Goal: Task Accomplishment & Management: Manage account settings

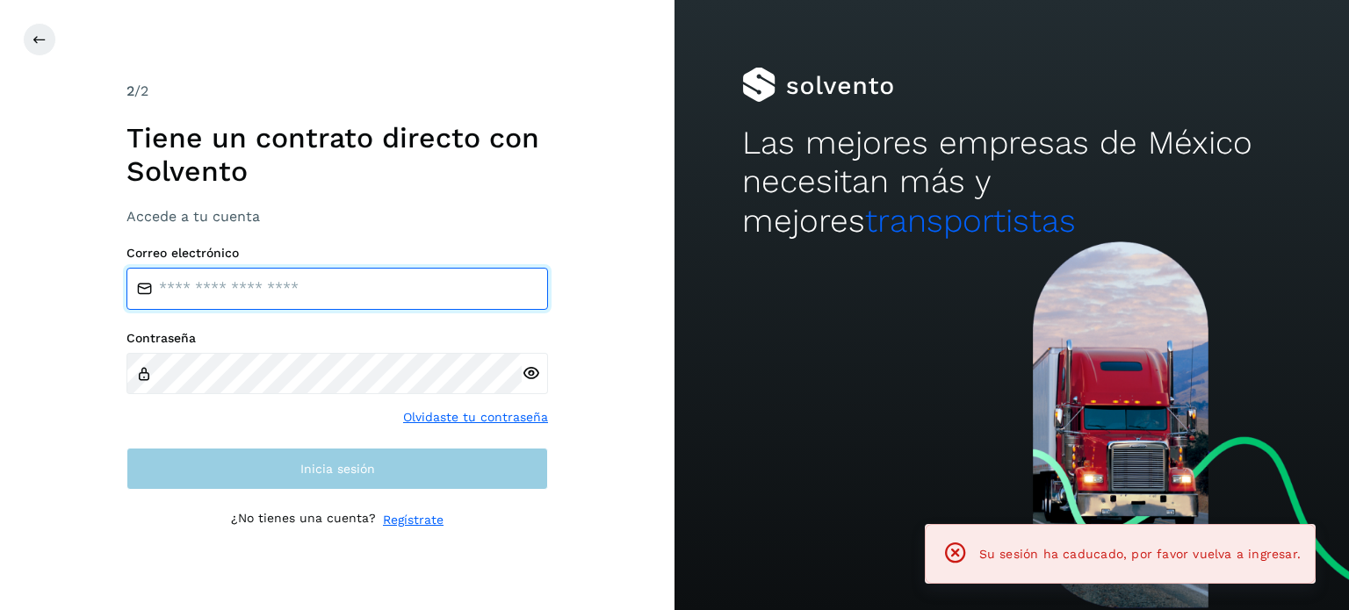
type input "**********"
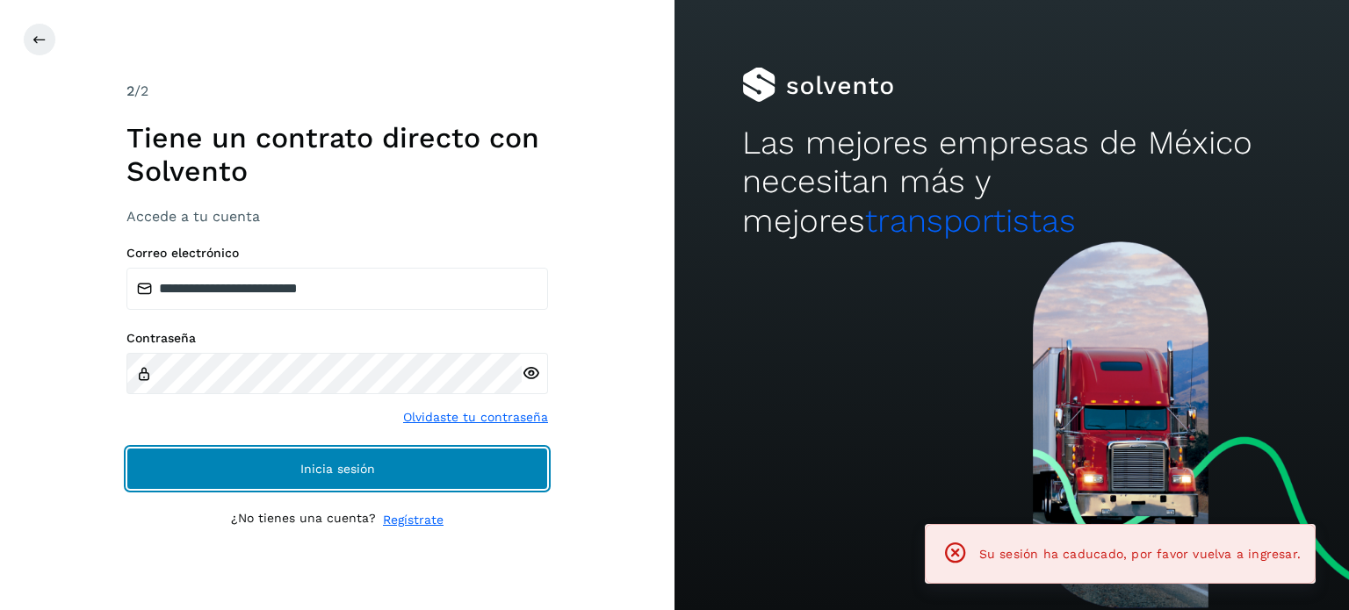
click at [225, 466] on button "Inicia sesión" at bounding box center [337, 469] width 422 height 42
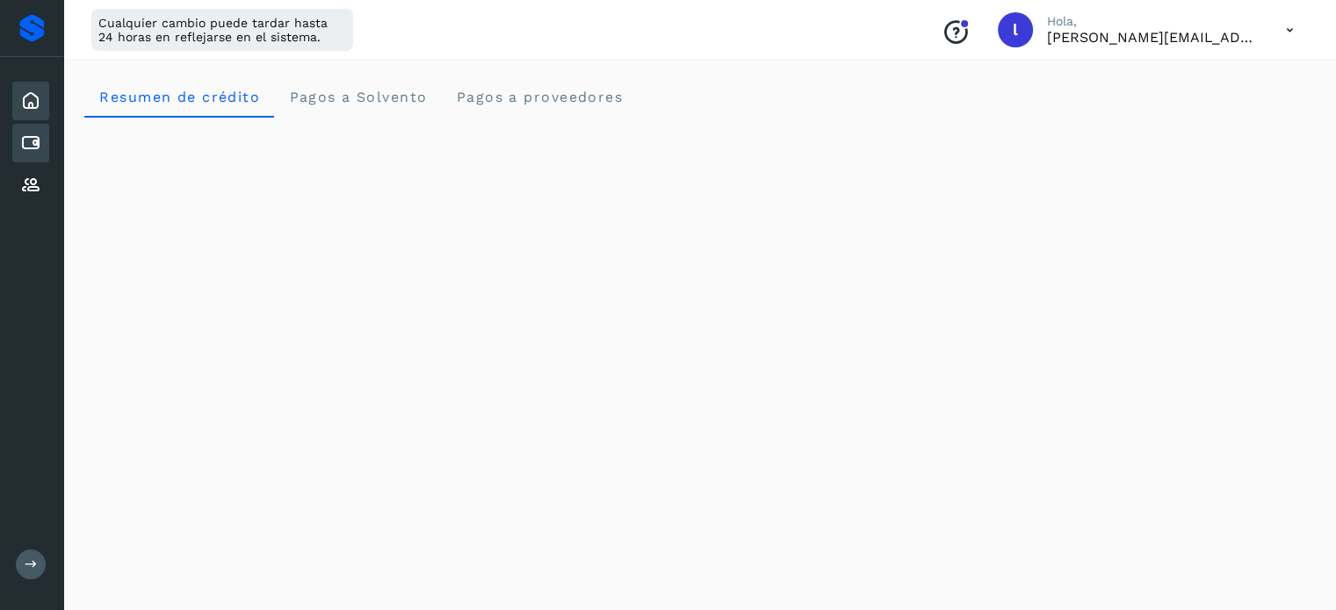
click at [39, 140] on icon at bounding box center [30, 143] width 21 height 21
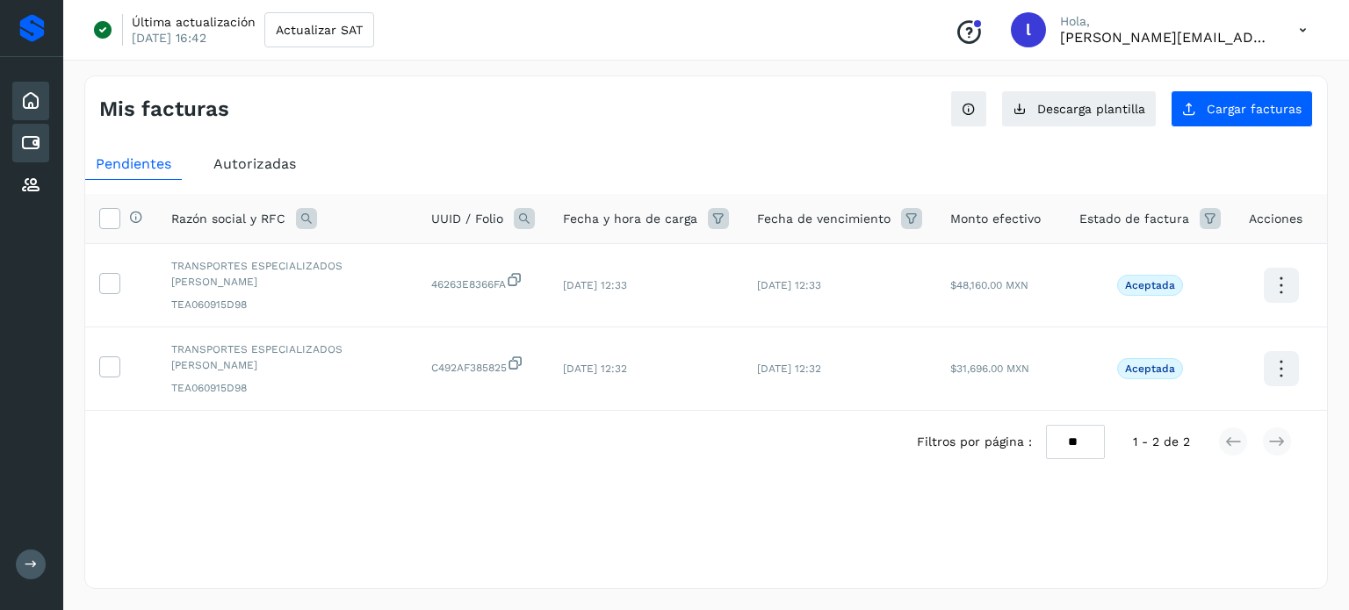
click at [38, 94] on icon at bounding box center [30, 100] width 21 height 21
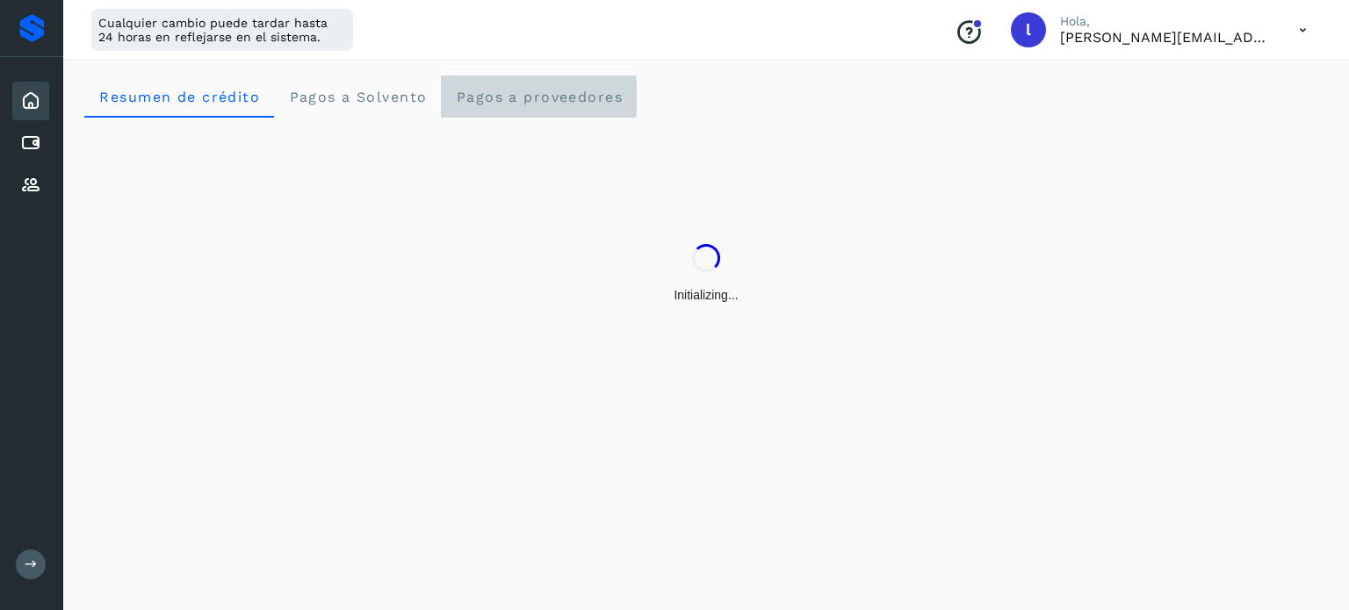
click at [492, 95] on span "Pagos a proveedores" at bounding box center [539, 97] width 168 height 17
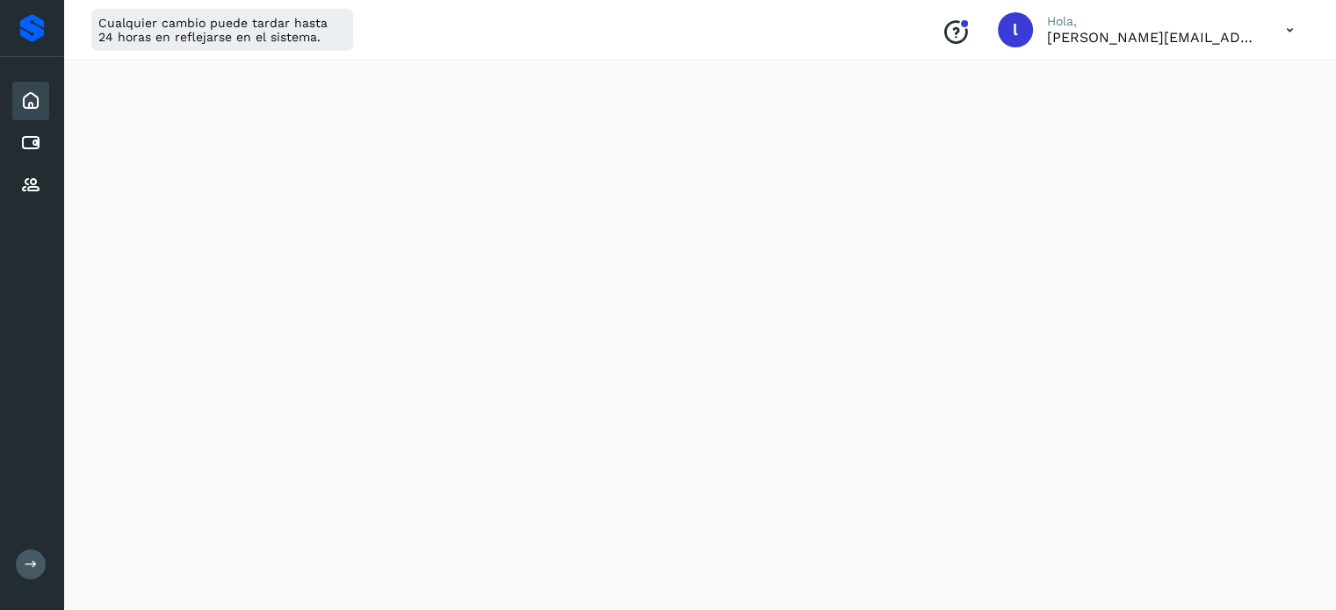
scroll to position [40, 0]
click at [20, 147] on icon at bounding box center [30, 143] width 21 height 21
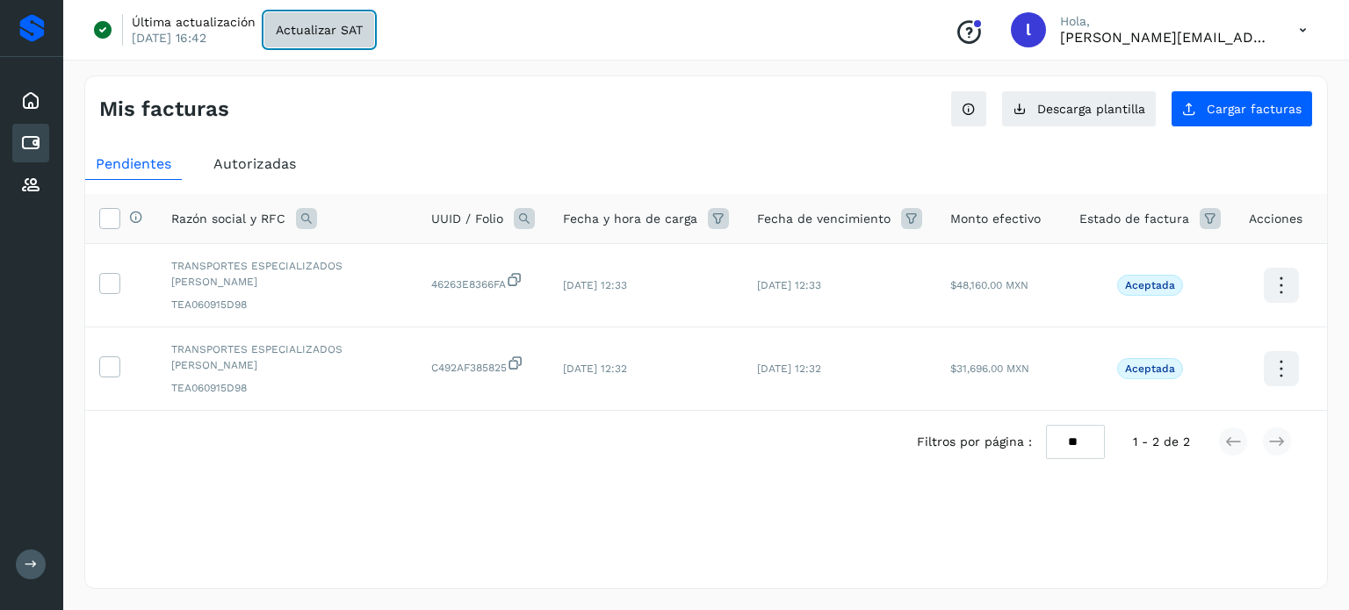
click at [314, 24] on span "Actualizar SAT" at bounding box center [319, 30] width 87 height 12
click at [16, 182] on div "Proveedores" at bounding box center [30, 185] width 37 height 39
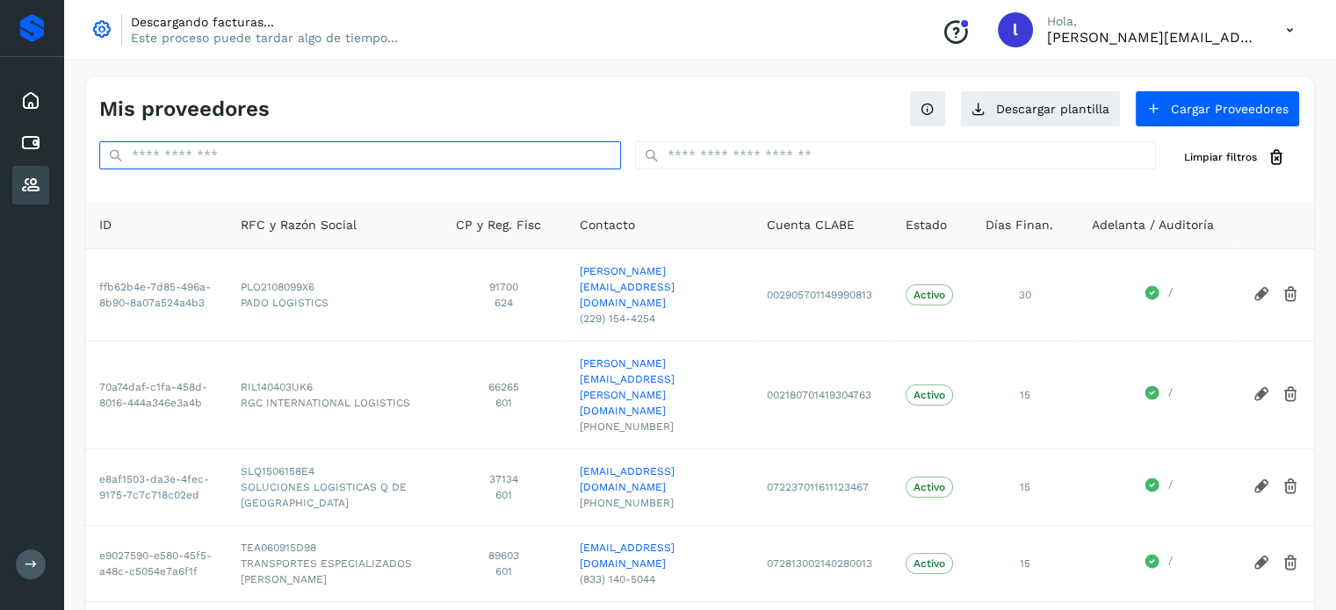
click at [273, 158] on input "text" at bounding box center [360, 155] width 522 height 28
paste input "**********"
type input "**********"
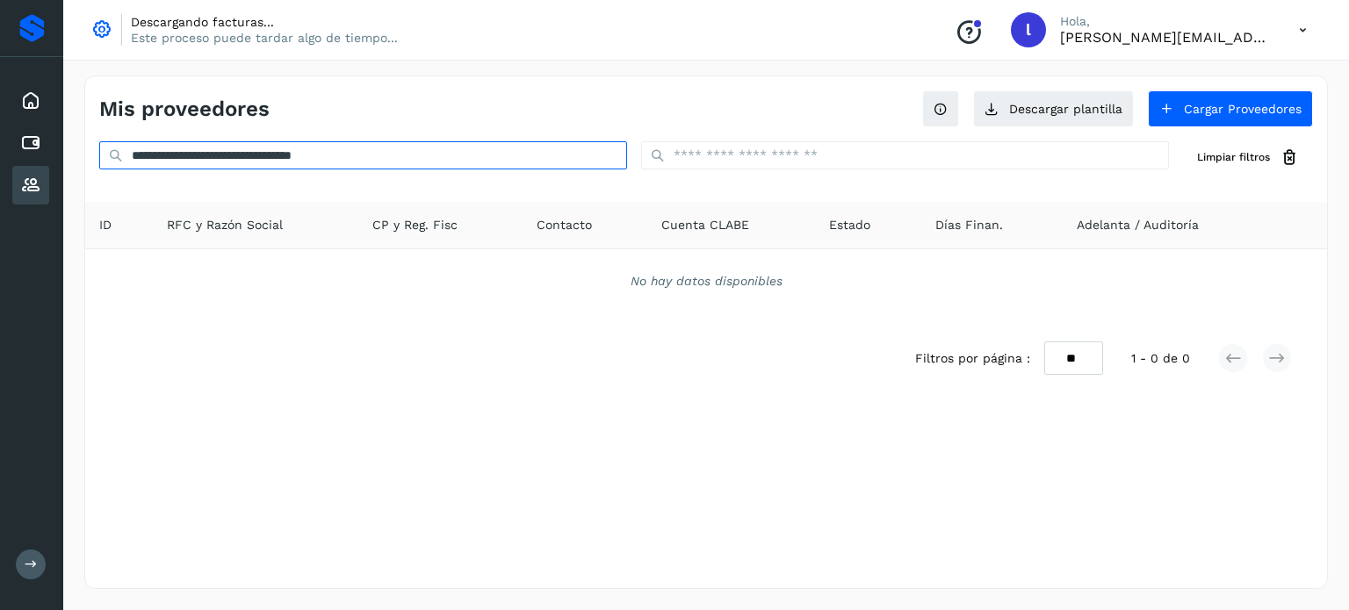
drag, startPoint x: 415, startPoint y: 155, endPoint x: 0, endPoint y: 151, distance: 415.5
click at [0, 151] on div "**********" at bounding box center [674, 305] width 1349 height 610
type input "****"
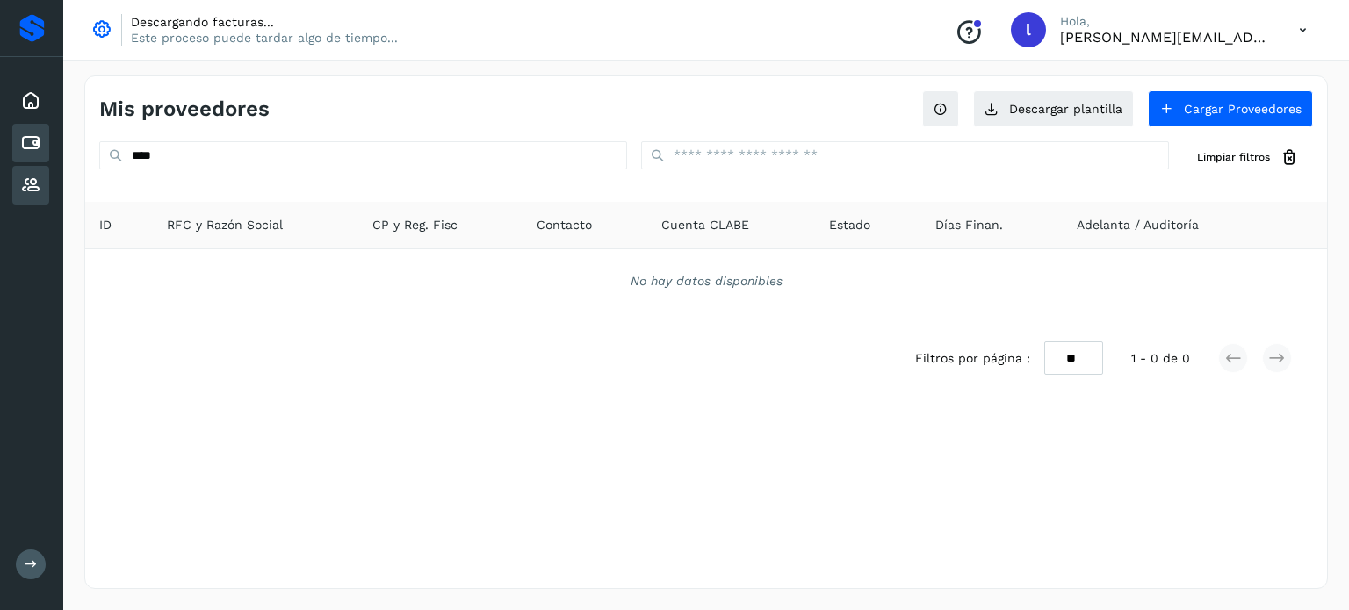
click at [39, 150] on icon at bounding box center [30, 143] width 21 height 21
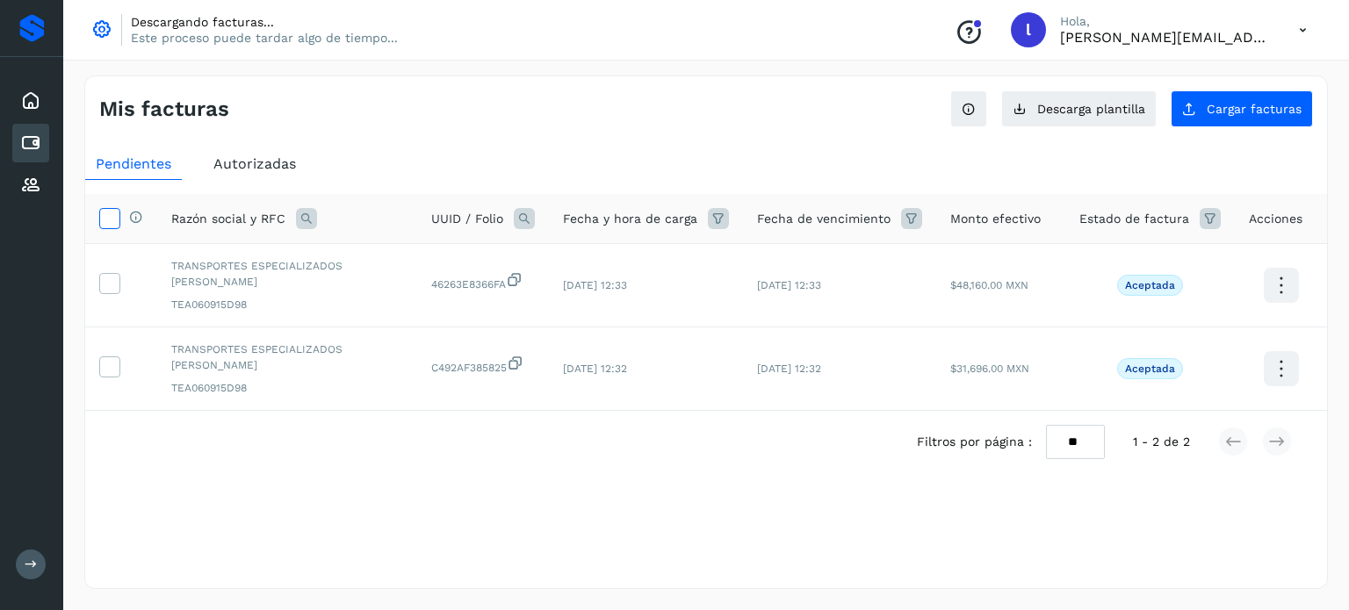
click at [119, 224] on label at bounding box center [109, 218] width 21 height 21
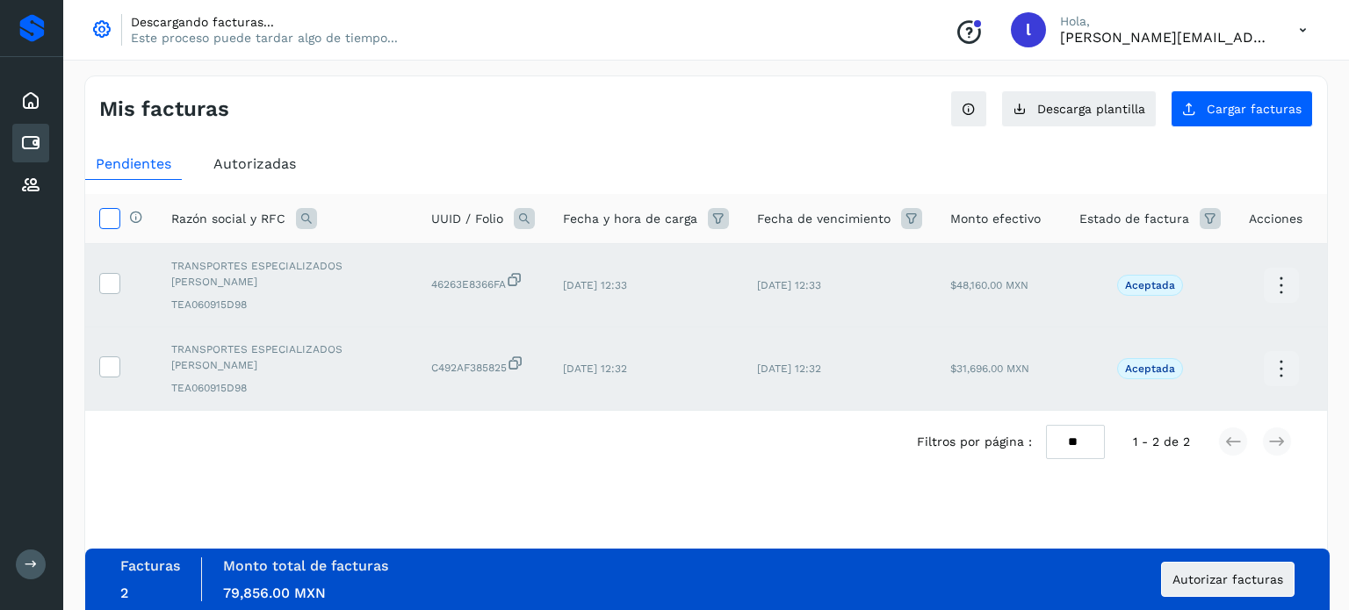
click at [119, 224] on label at bounding box center [109, 218] width 21 height 21
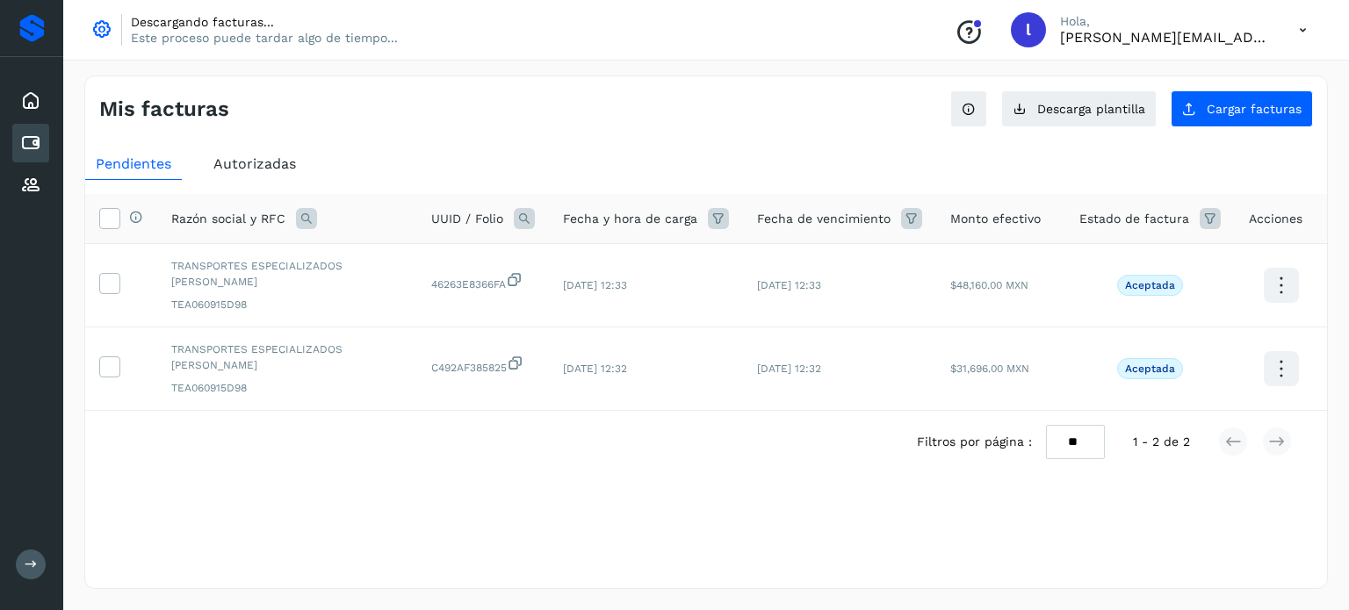
click at [308, 222] on icon at bounding box center [306, 218] width 21 height 21
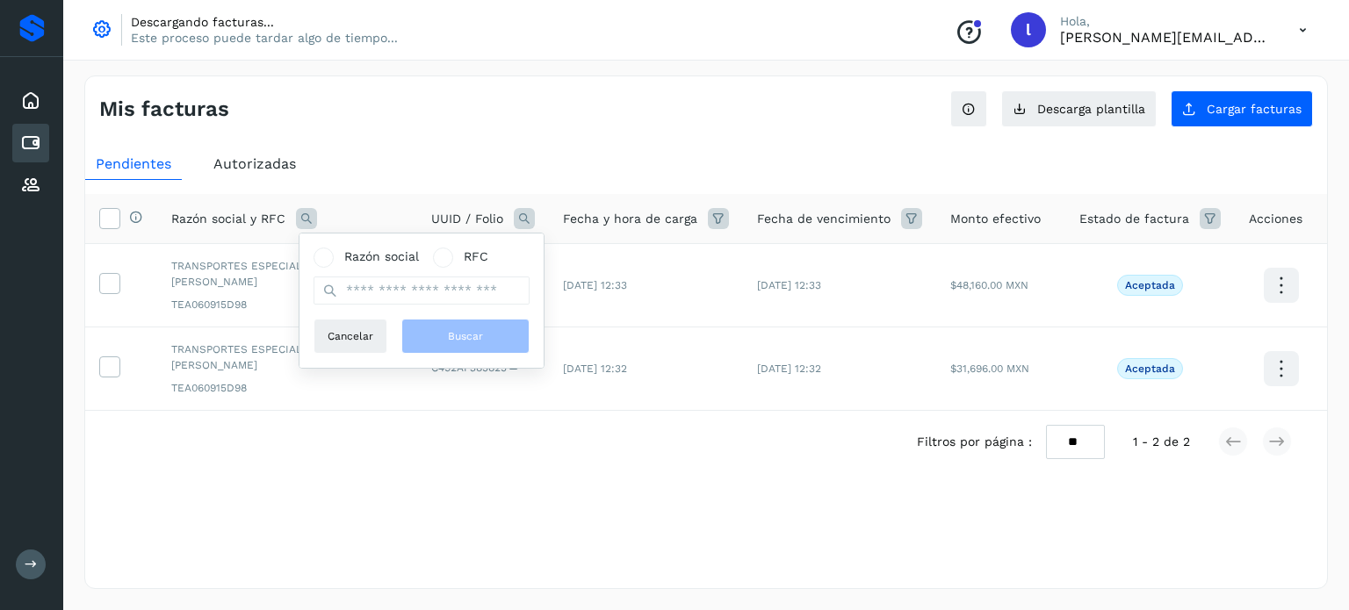
click at [527, 218] on icon at bounding box center [524, 218] width 21 height 21
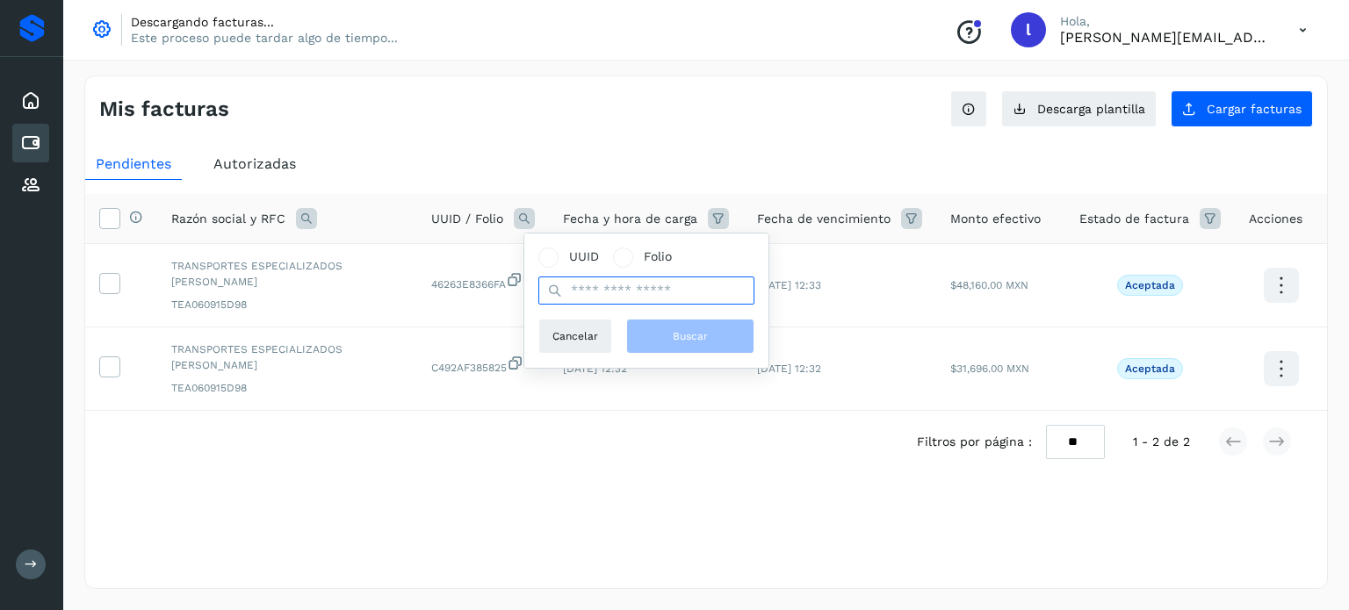
click at [573, 298] on input "text" at bounding box center [646, 291] width 216 height 28
paste input "**********"
type input "**********"
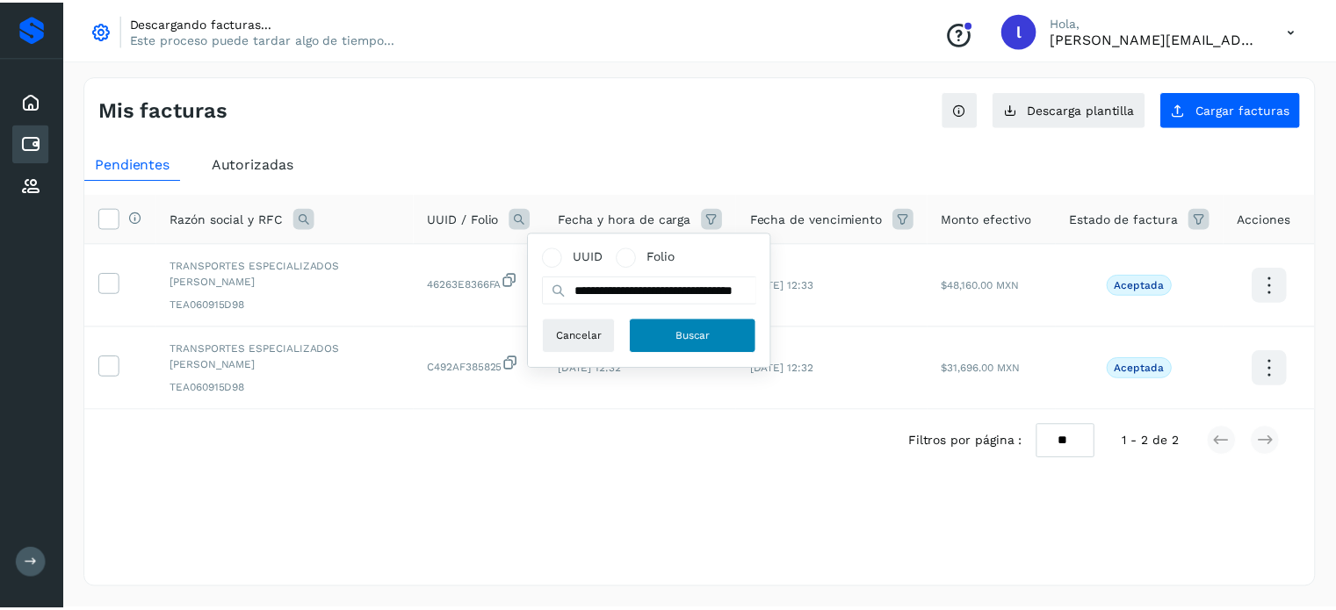
scroll to position [0, 0]
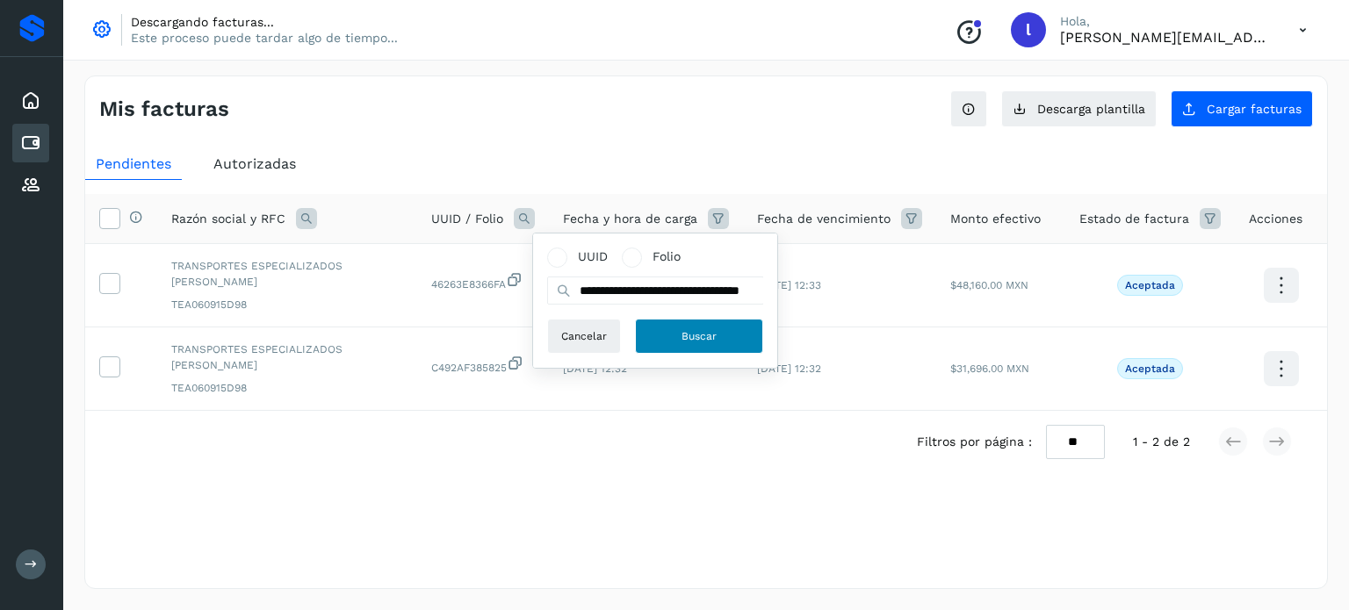
click at [667, 343] on button "Buscar" at bounding box center [699, 336] width 128 height 35
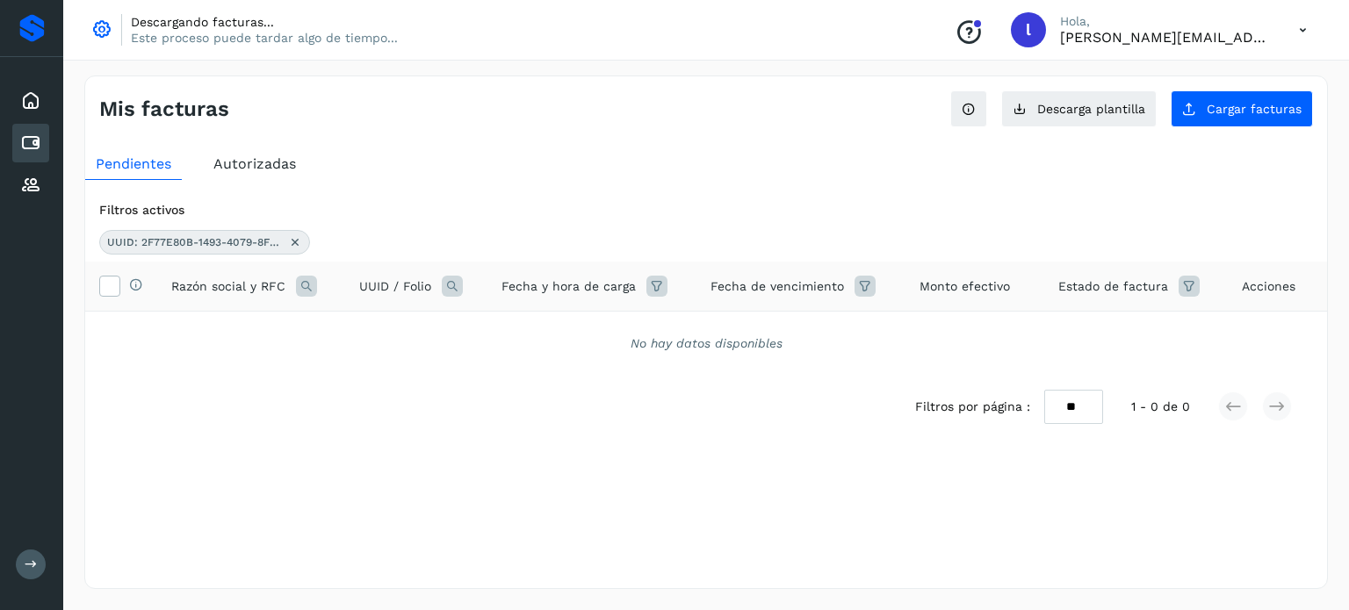
click at [298, 245] on icon at bounding box center [295, 242] width 14 height 14
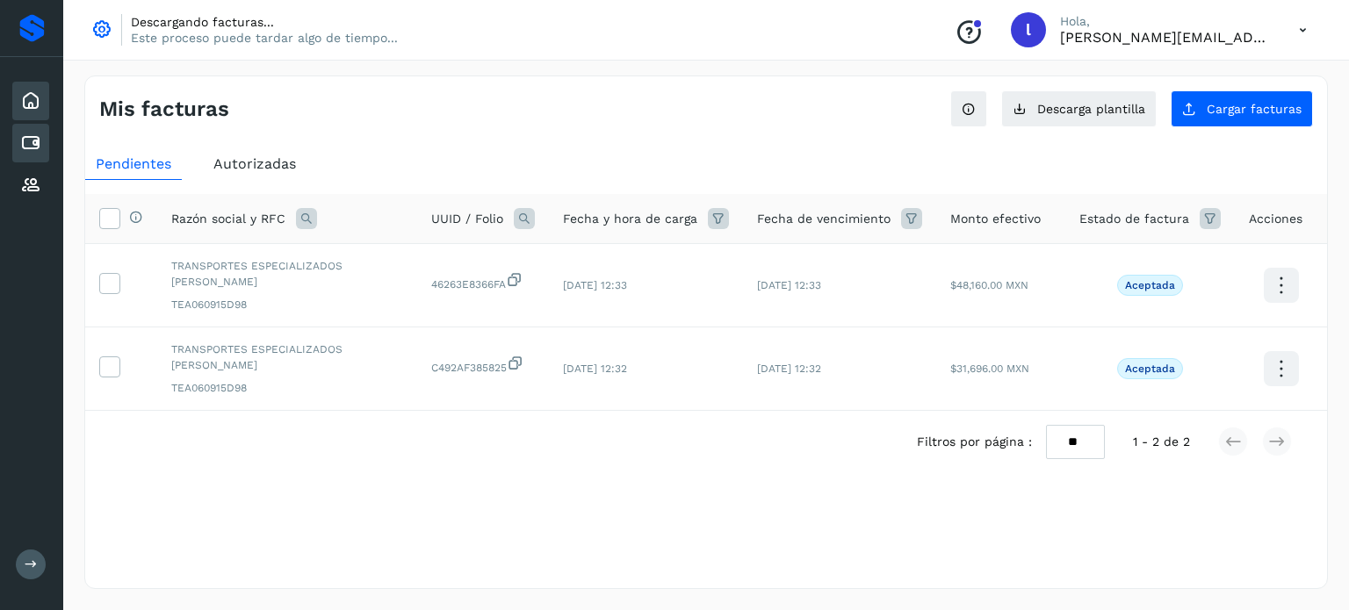
click at [24, 106] on icon at bounding box center [30, 100] width 21 height 21
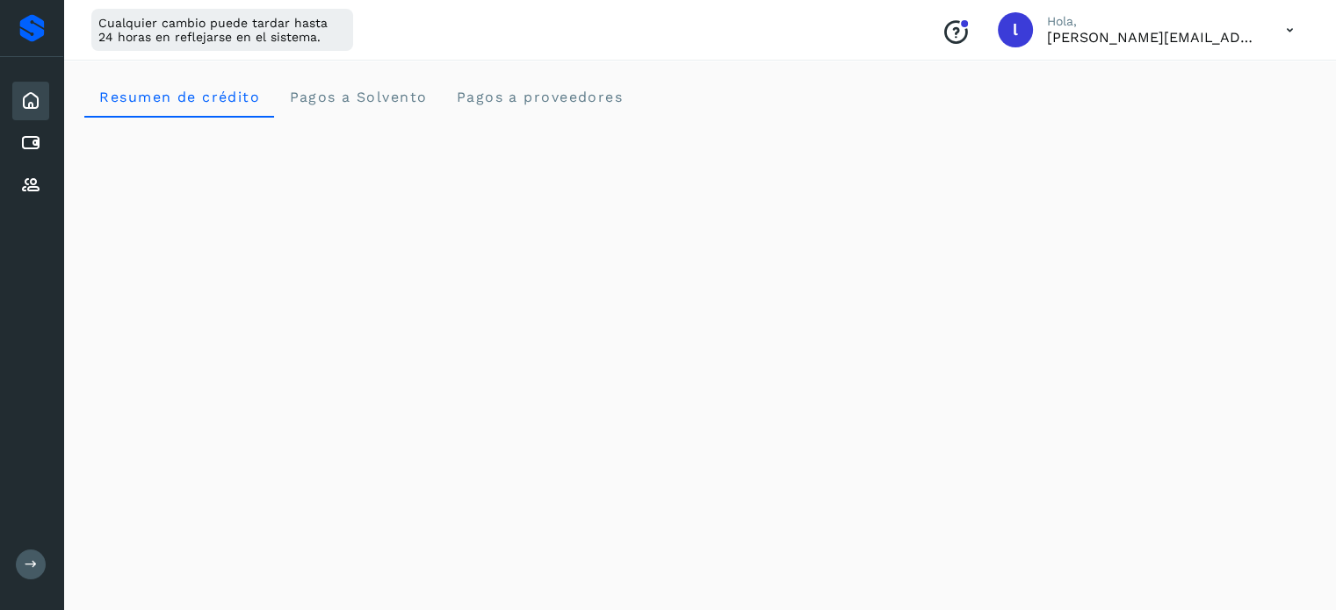
click at [1217, 17] on p "Hola," at bounding box center [1152, 21] width 211 height 15
click at [1237, 40] on p "[PERSON_NAME][EMAIL_ADDRESS][PERSON_NAME][DOMAIN_NAME]" at bounding box center [1152, 37] width 211 height 17
click at [1303, 23] on icon at bounding box center [1290, 30] width 36 height 36
click at [19, 148] on div "Cuentas por pagar" at bounding box center [30, 143] width 37 height 39
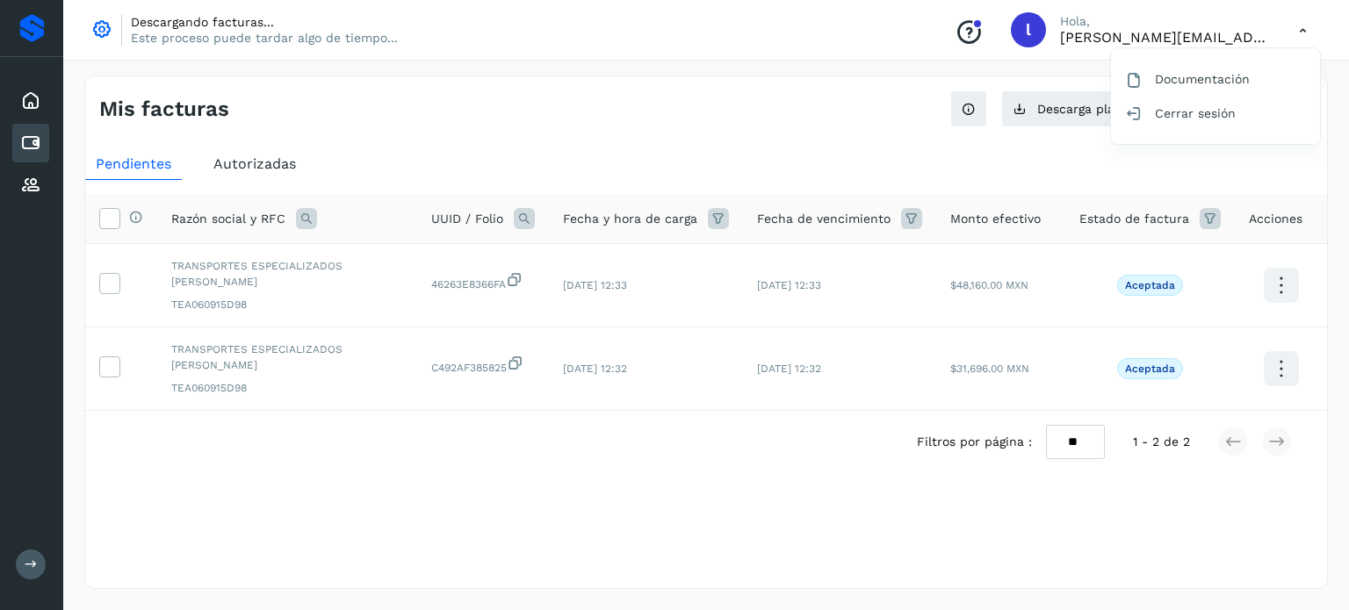
click at [779, 134] on div at bounding box center [674, 305] width 1349 height 610
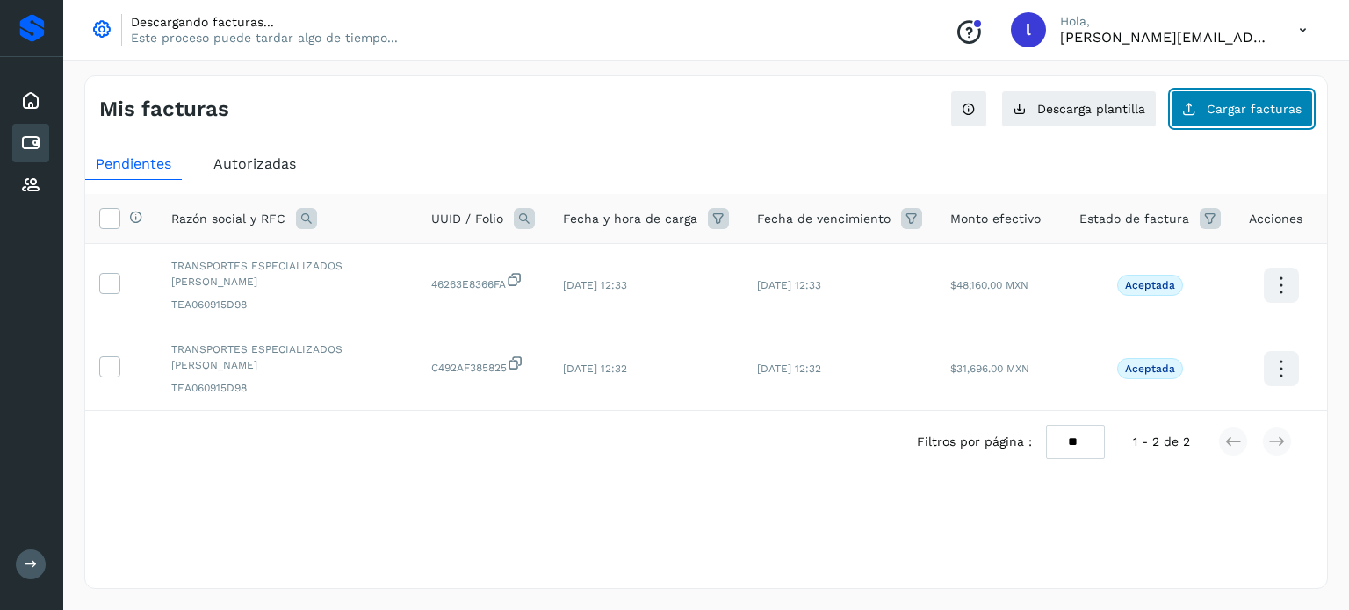
click at [1245, 123] on button "Cargar facturas" at bounding box center [1242, 108] width 142 height 37
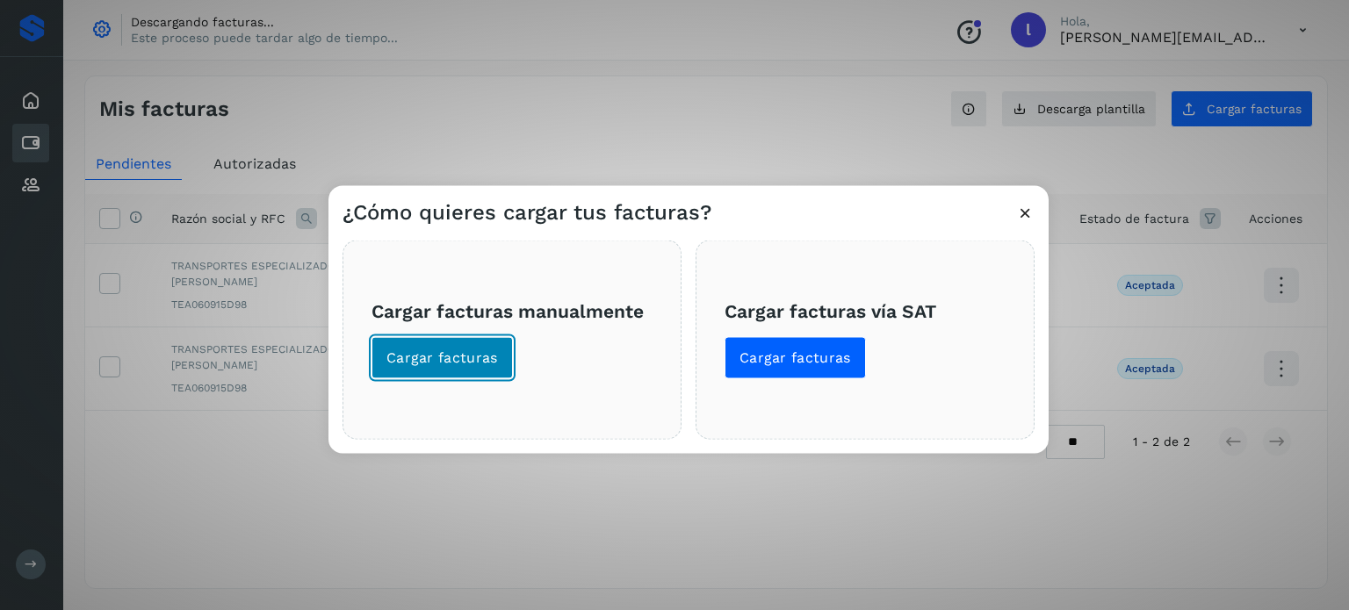
click at [418, 358] on span "Cargar facturas" at bounding box center [442, 357] width 112 height 19
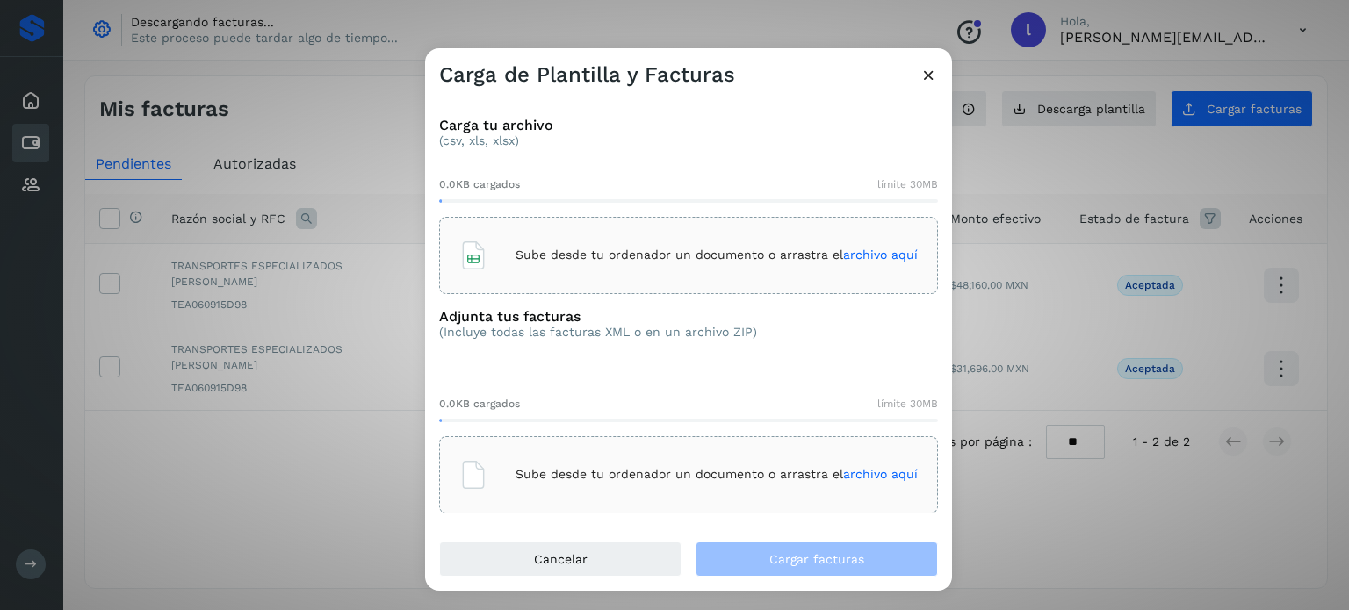
click at [940, 69] on div "Carga de Plantilla y Facturas" at bounding box center [688, 68] width 527 height 40
click at [926, 80] on icon at bounding box center [929, 75] width 18 height 18
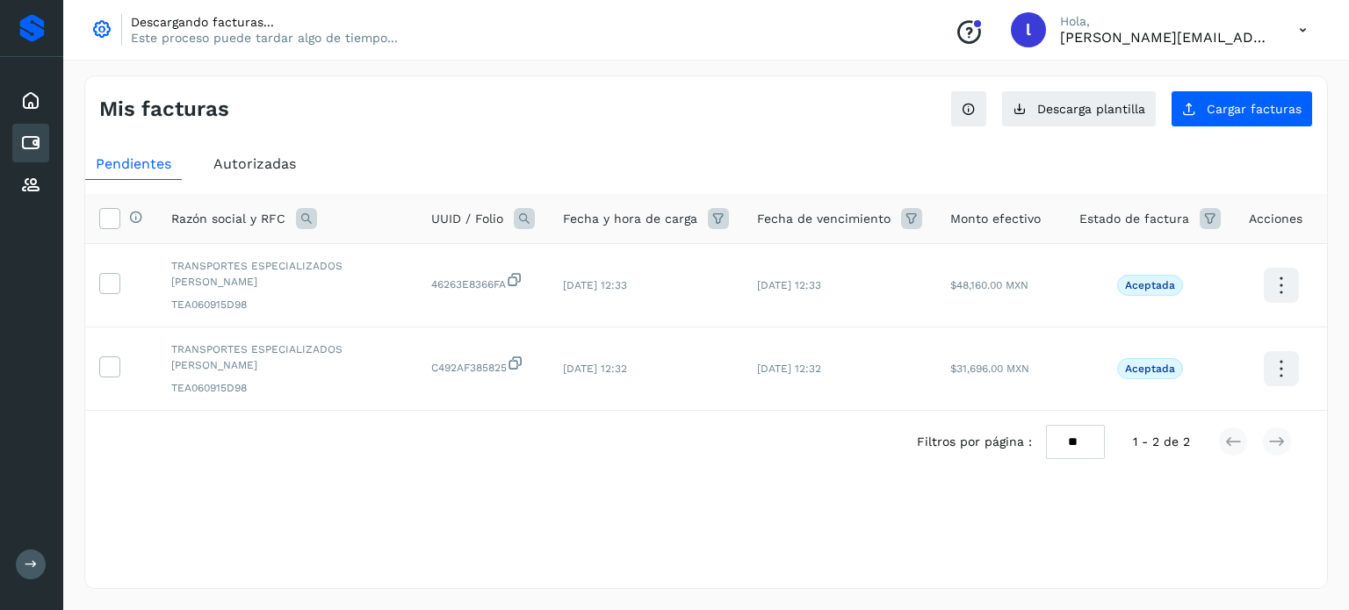
click at [1301, 29] on icon at bounding box center [1303, 30] width 36 height 36
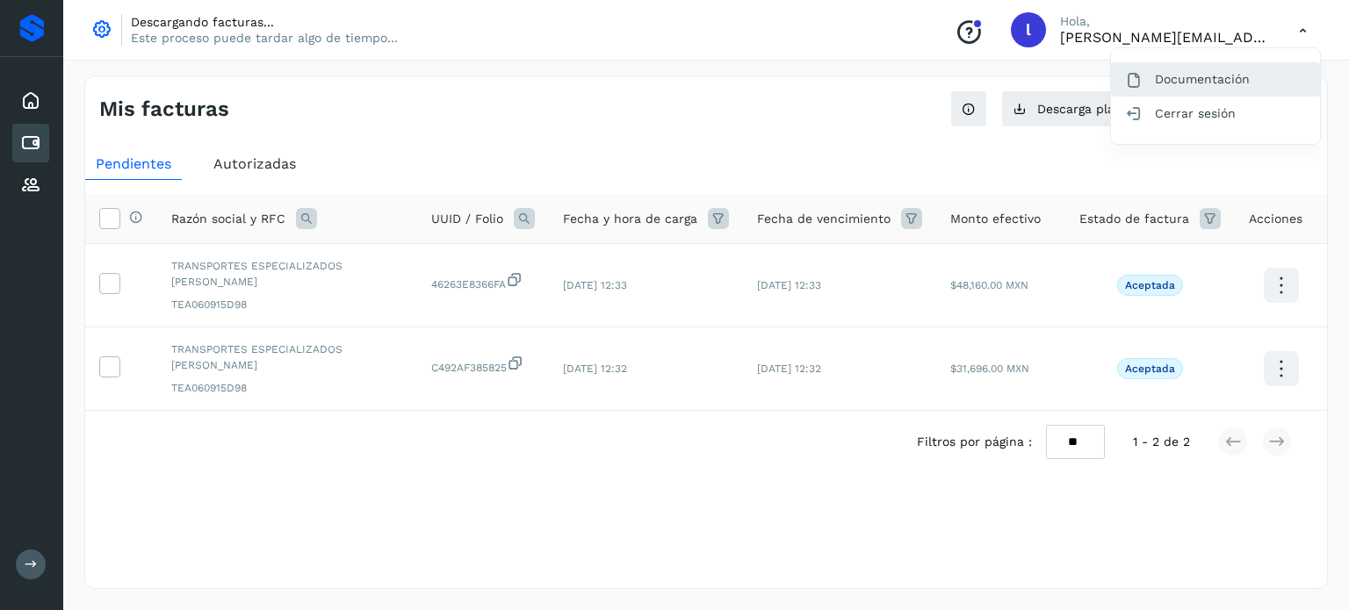
click at [1173, 86] on div "Documentación" at bounding box center [1215, 78] width 209 height 33
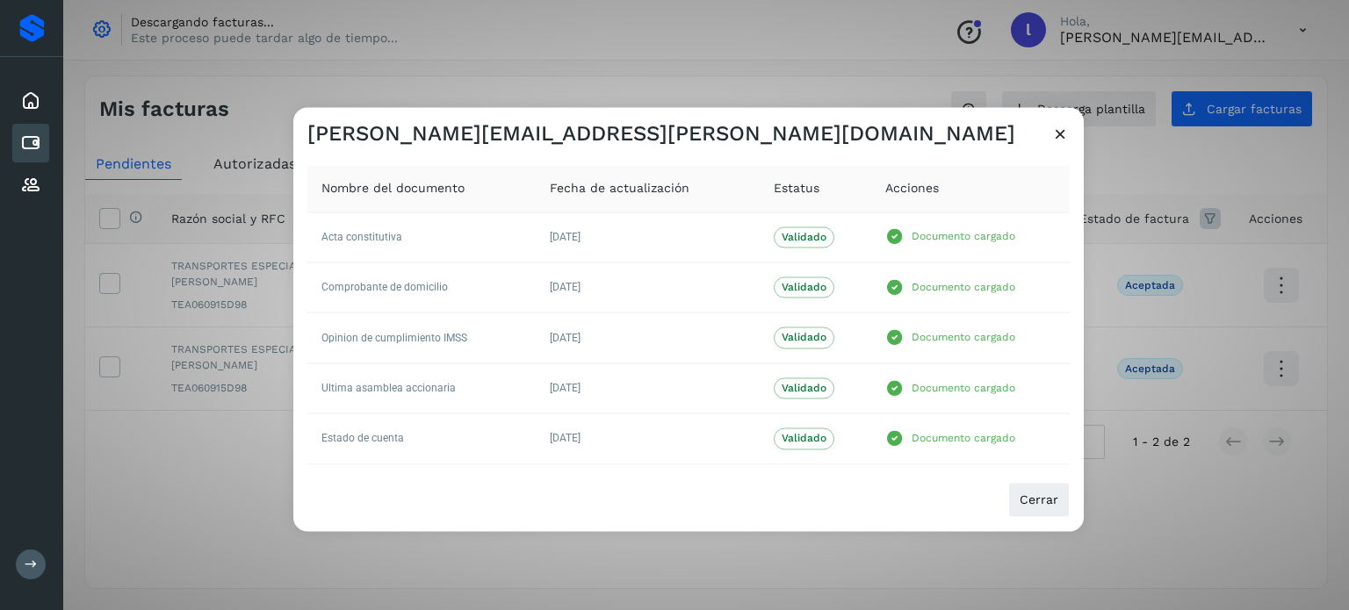
click at [805, 72] on div "laura.cabrera@seacargo.com Nombre del documento Fecha de actualización Estatus …" at bounding box center [674, 305] width 1349 height 610
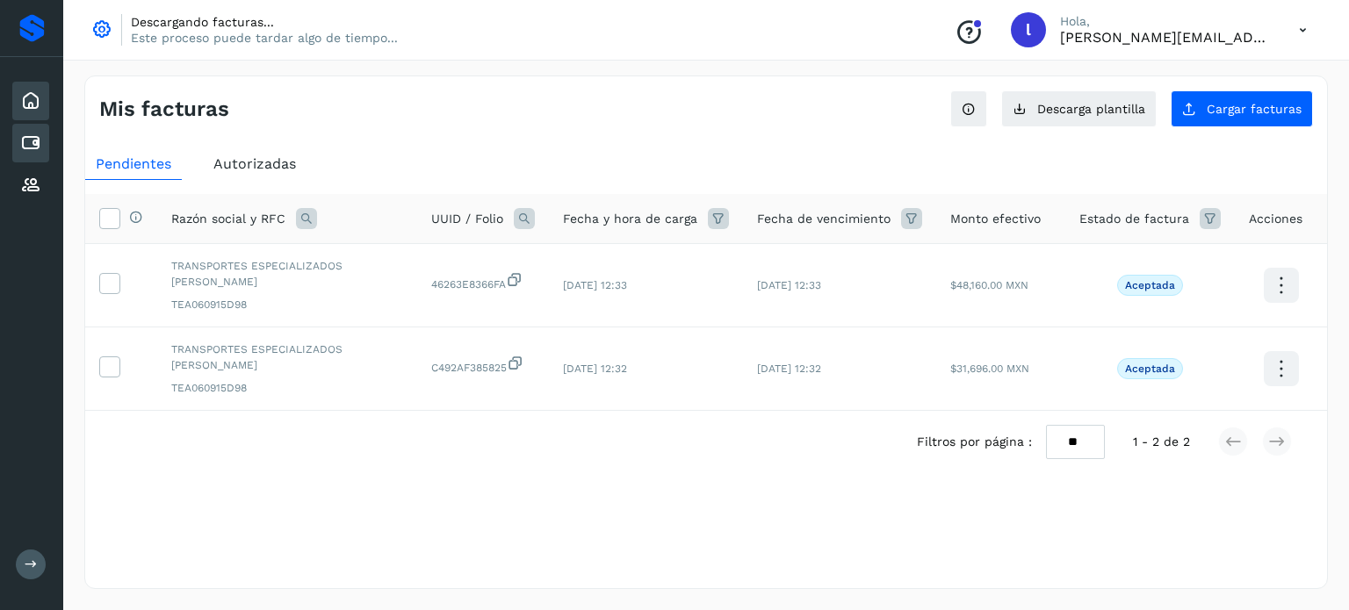
click at [40, 90] on icon at bounding box center [30, 100] width 21 height 21
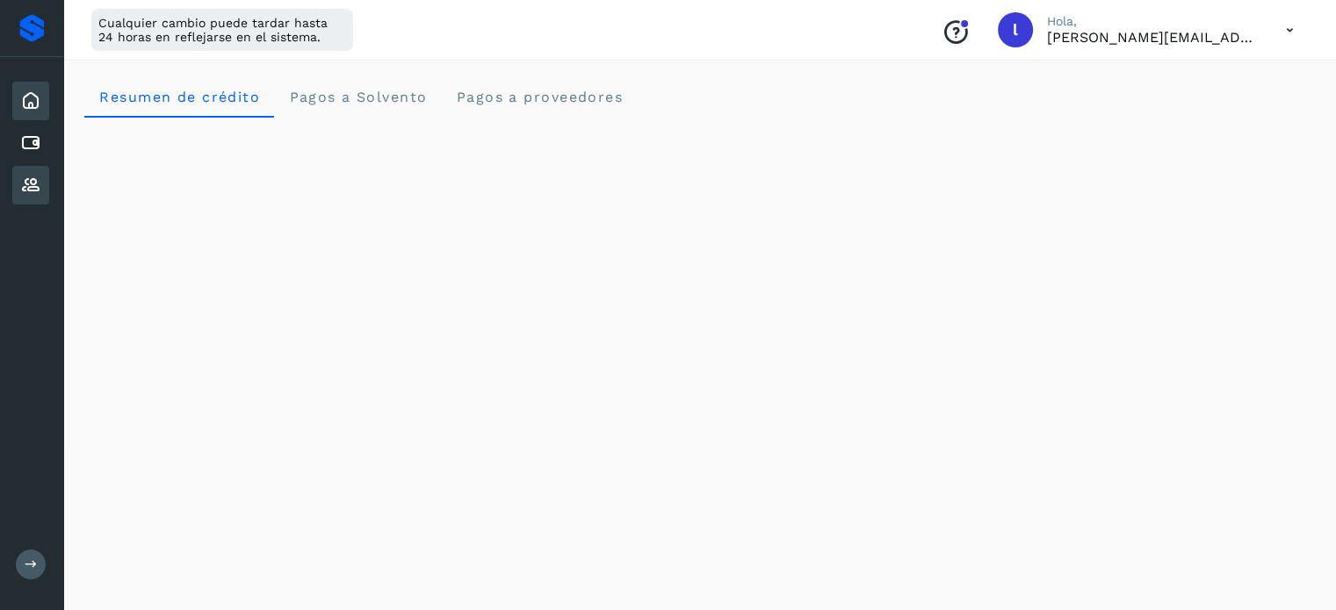
click at [27, 175] on icon at bounding box center [30, 185] width 21 height 21
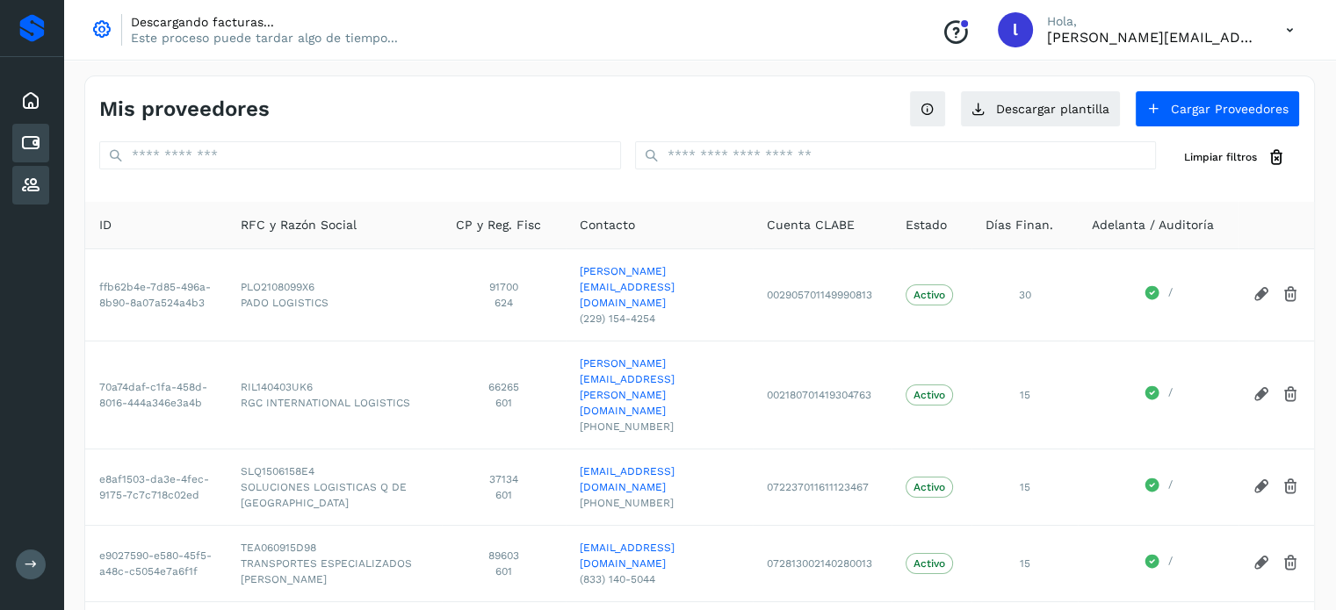
click at [45, 150] on div "Cuentas por pagar" at bounding box center [30, 143] width 37 height 39
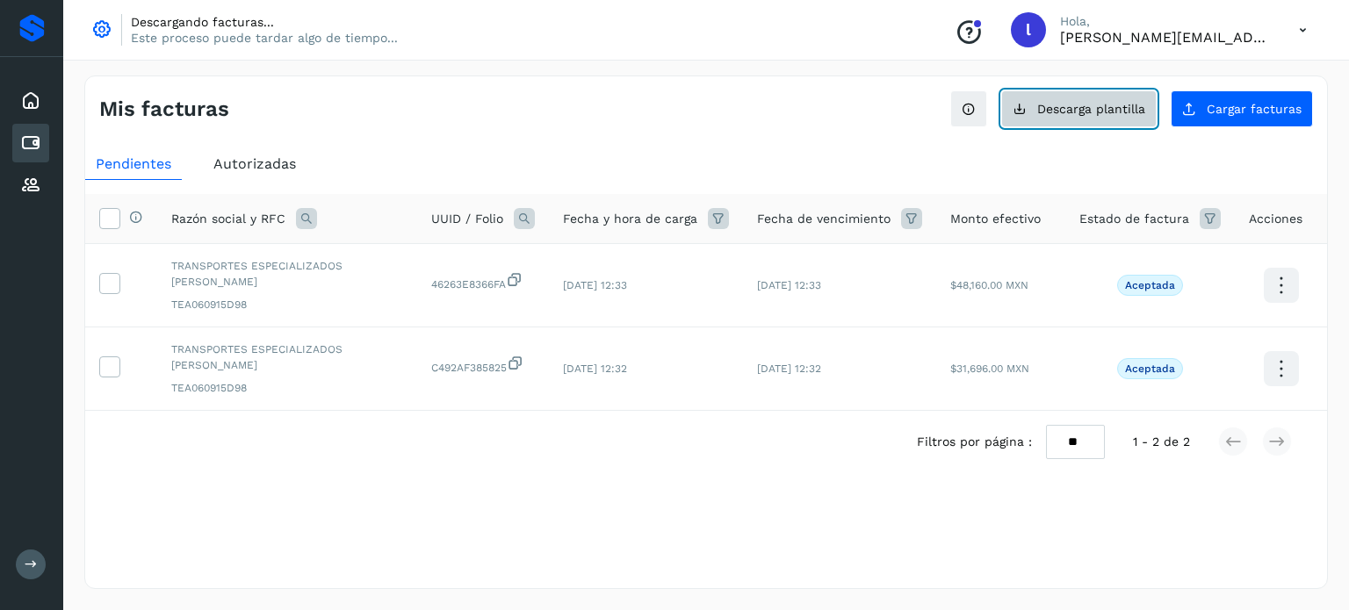
click at [1114, 111] on span "Descarga plantilla" at bounding box center [1091, 109] width 108 height 12
click at [477, 154] on ul "Pendientes Autorizadas" at bounding box center [706, 164] width 1242 height 32
click at [37, 155] on div "Cuentas por pagar" at bounding box center [30, 143] width 37 height 39
click at [967, 34] on icon "Conoce nuestros beneficios" at bounding box center [969, 32] width 28 height 28
click at [35, 555] on button at bounding box center [31, 565] width 30 height 30
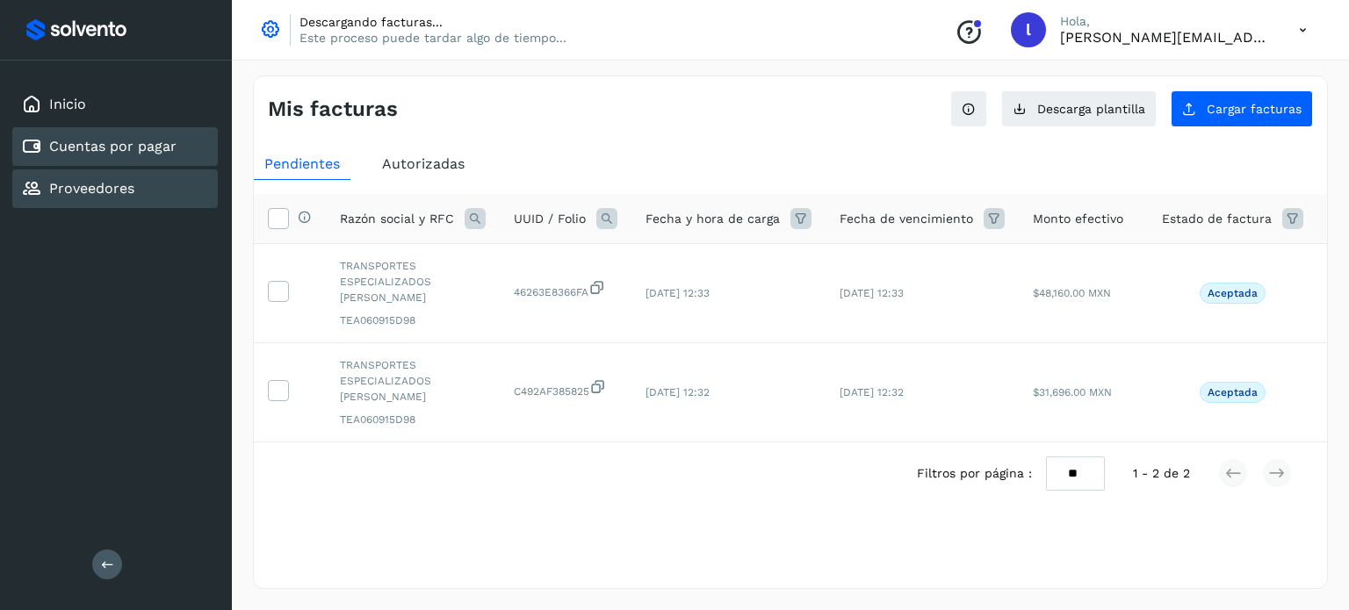
click at [107, 180] on link "Proveedores" at bounding box center [91, 188] width 85 height 17
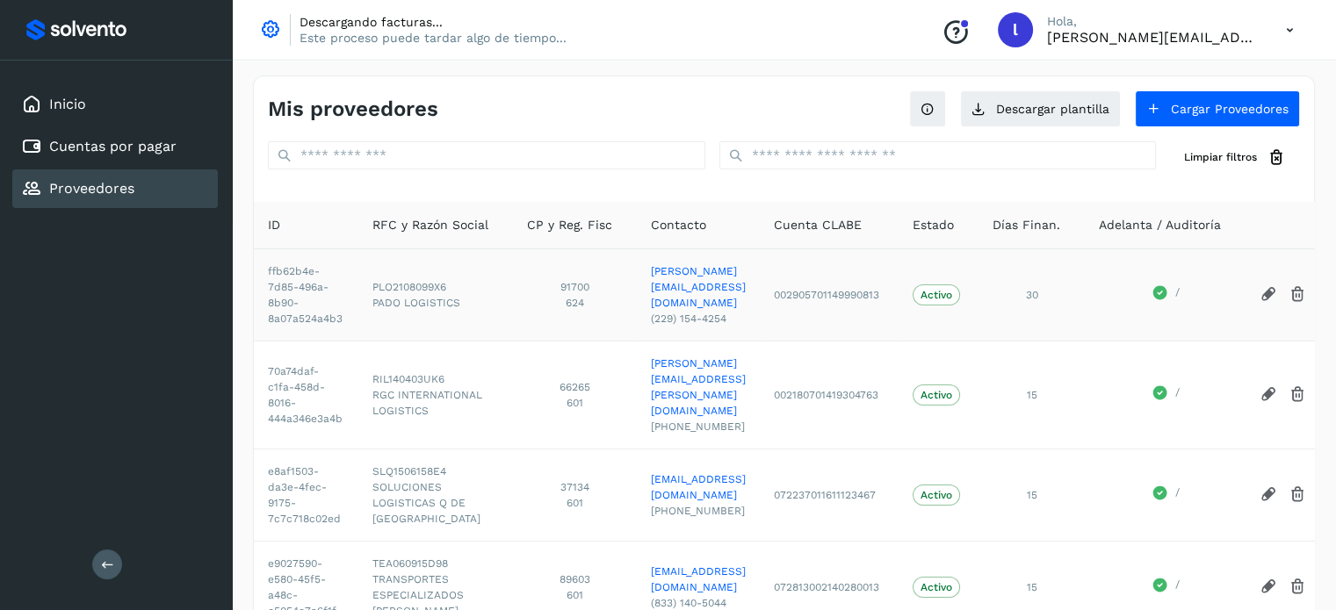
click at [696, 311] on td "e.pablo@padologistics.com (229) 154-4254" at bounding box center [698, 295] width 123 height 92
click at [331, 307] on td "ffb62b4e-7d85-496a-8b90-8a07a524a4b3" at bounding box center [306, 295] width 105 height 92
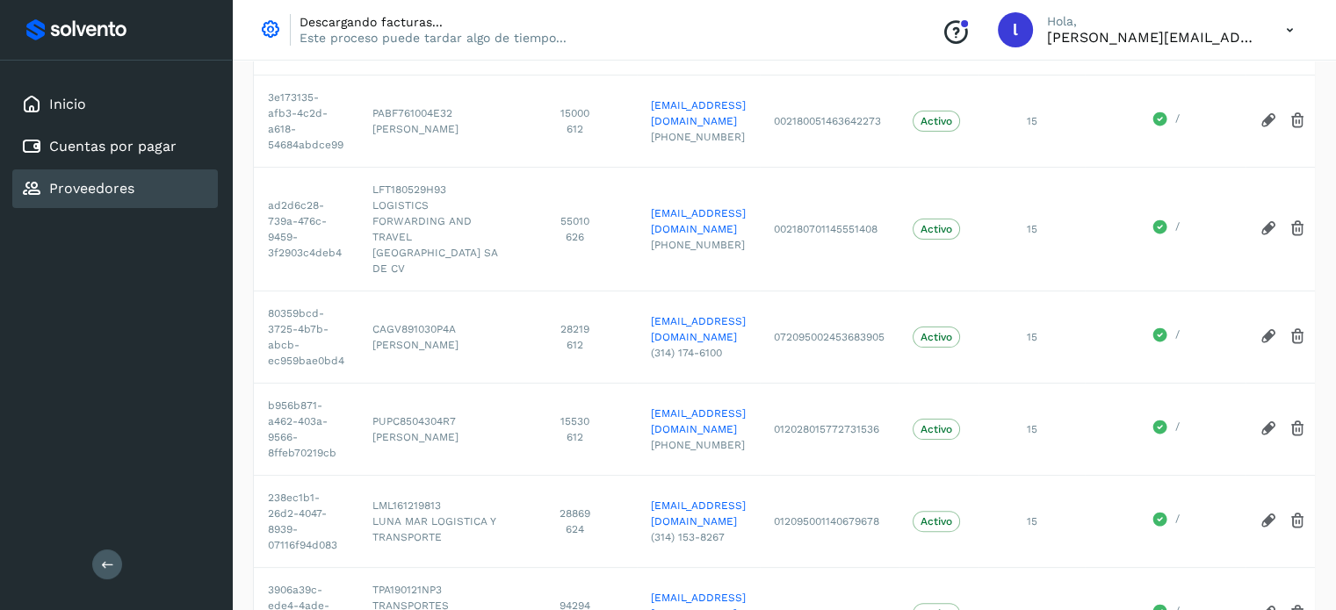
scroll to position [669, 0]
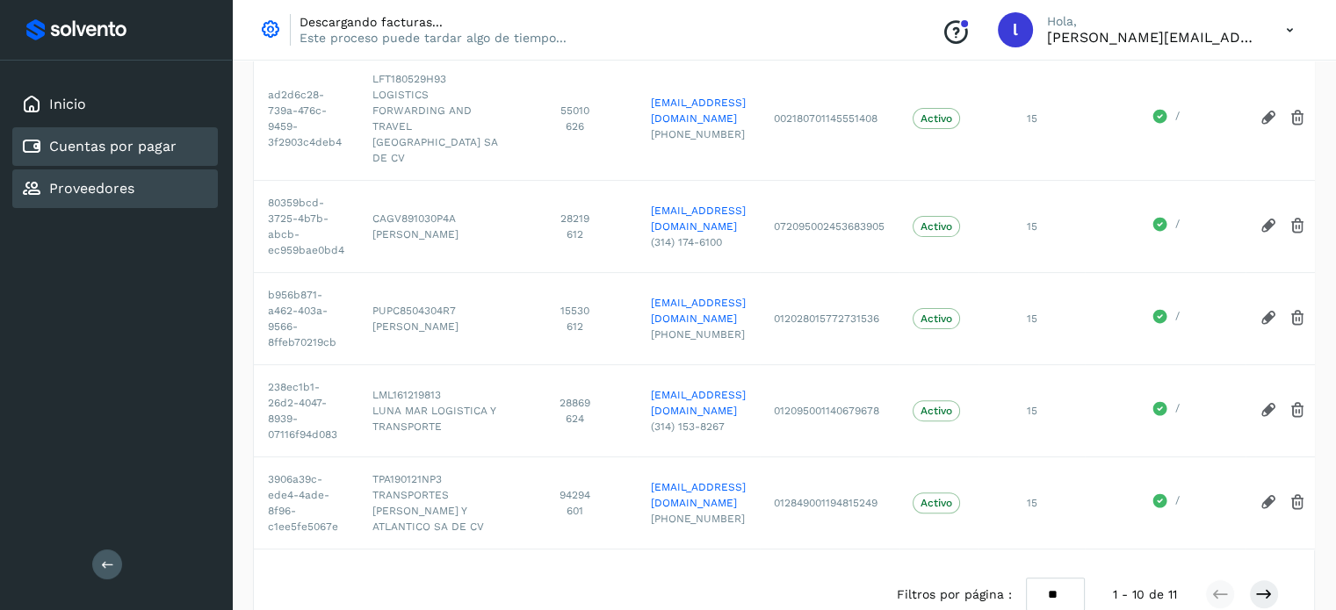
click at [102, 146] on link "Cuentas por pagar" at bounding box center [112, 146] width 127 height 17
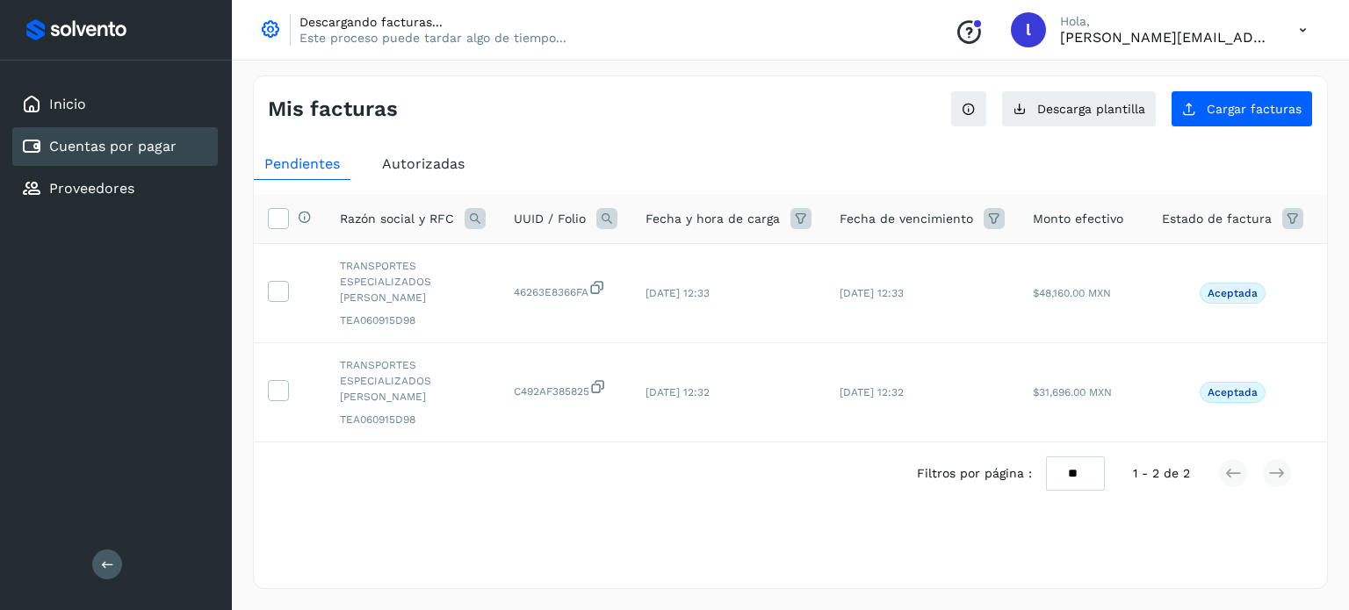
click at [330, 32] on p "Este proceso puede tardar algo de tiempo..." at bounding box center [433, 38] width 267 height 16
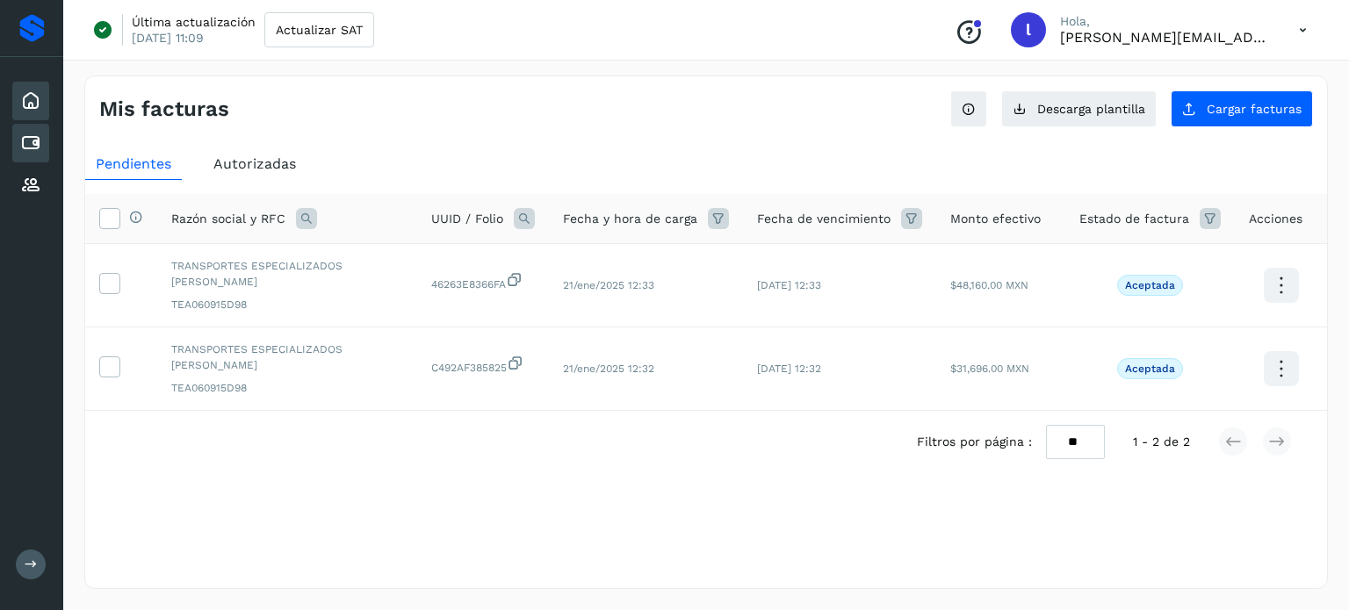
click at [39, 97] on icon at bounding box center [30, 100] width 21 height 21
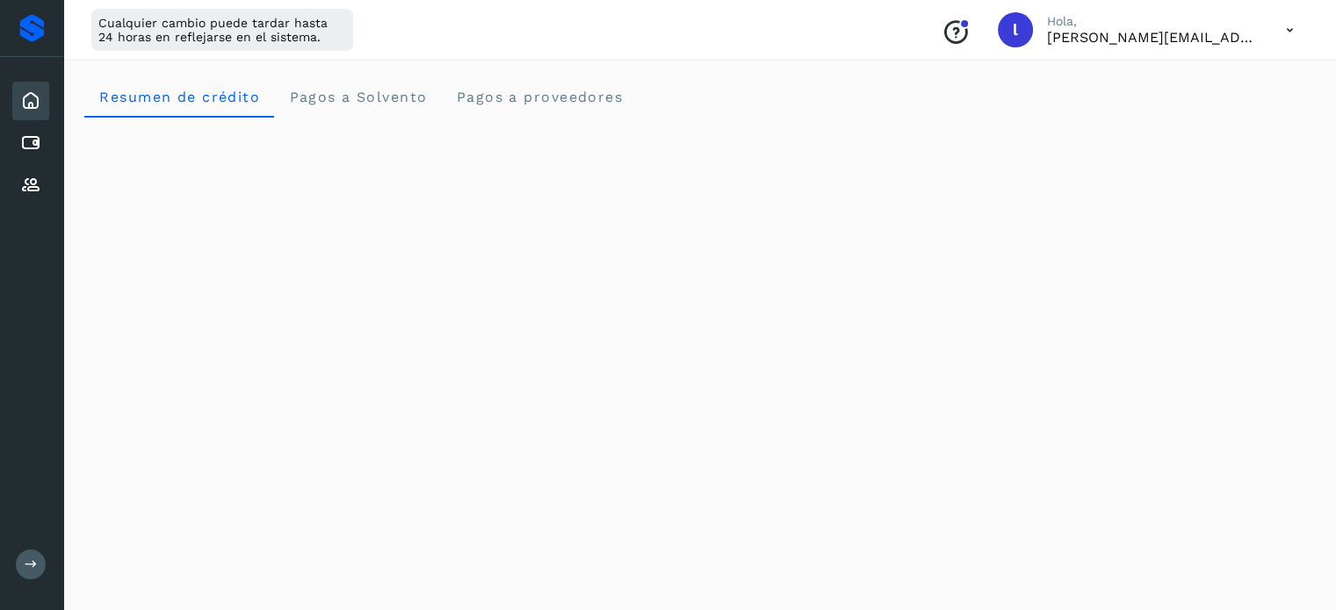
click at [1293, 29] on icon at bounding box center [1290, 30] width 36 height 36
click at [25, 564] on icon at bounding box center [31, 564] width 13 height 13
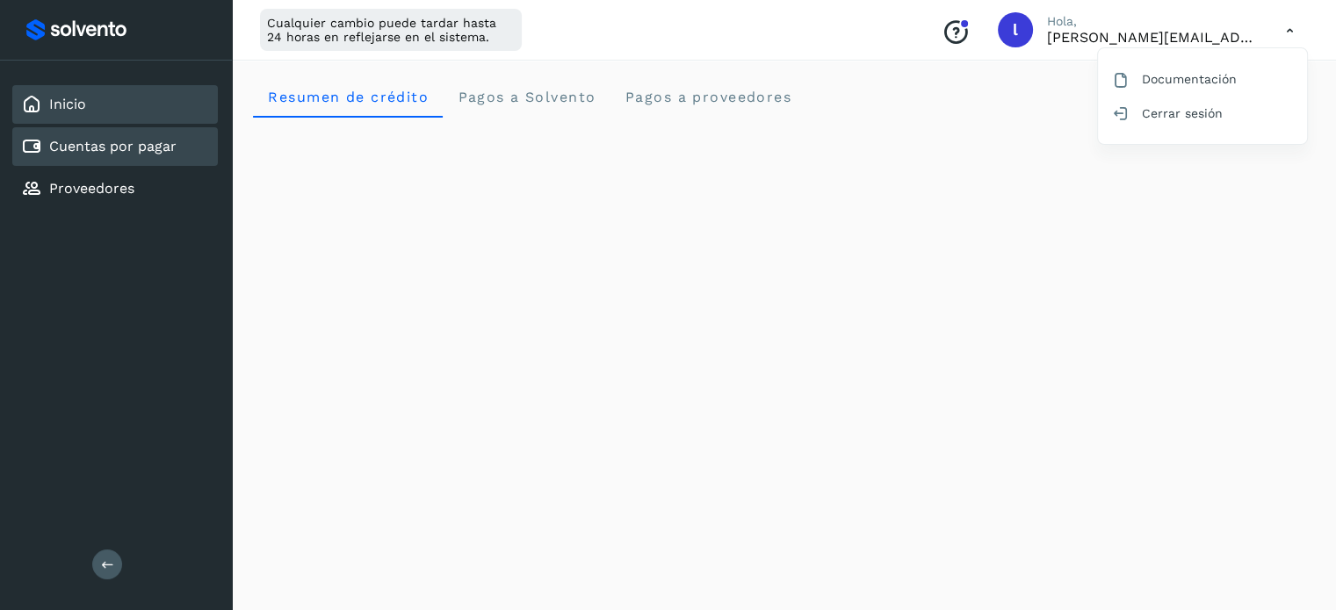
click at [69, 147] on link "Cuentas por pagar" at bounding box center [112, 146] width 127 height 17
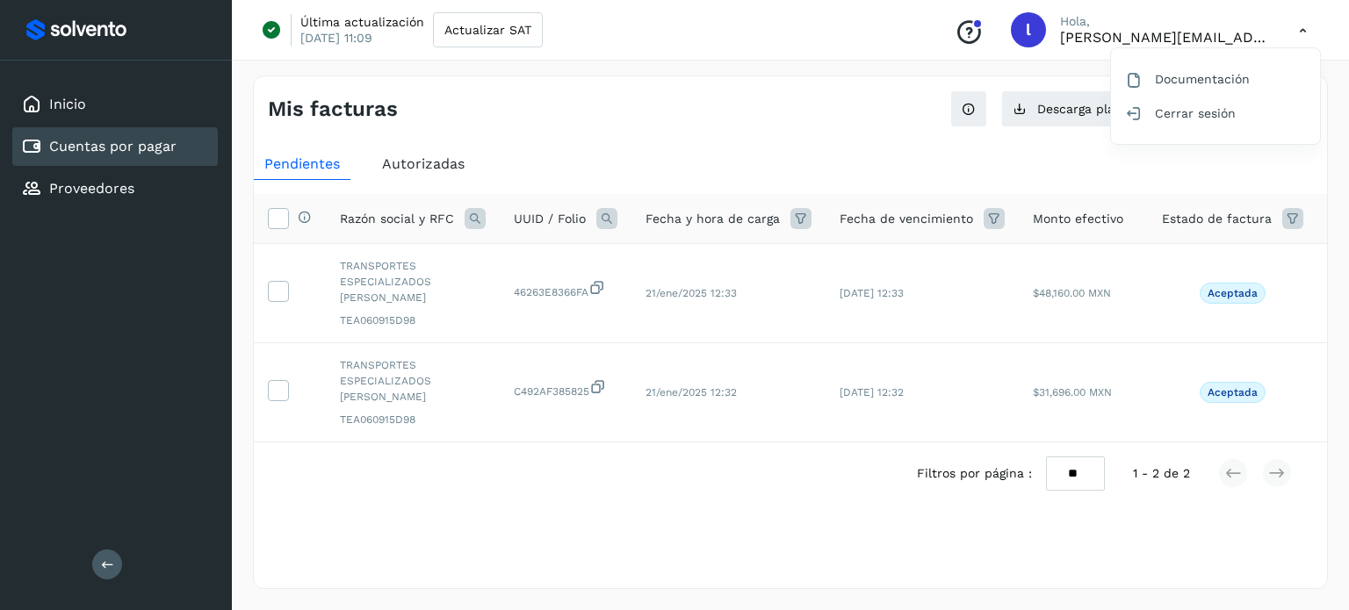
click at [397, 165] on div at bounding box center [674, 305] width 1349 height 610
click at [409, 167] on span "Autorizadas" at bounding box center [423, 163] width 83 height 17
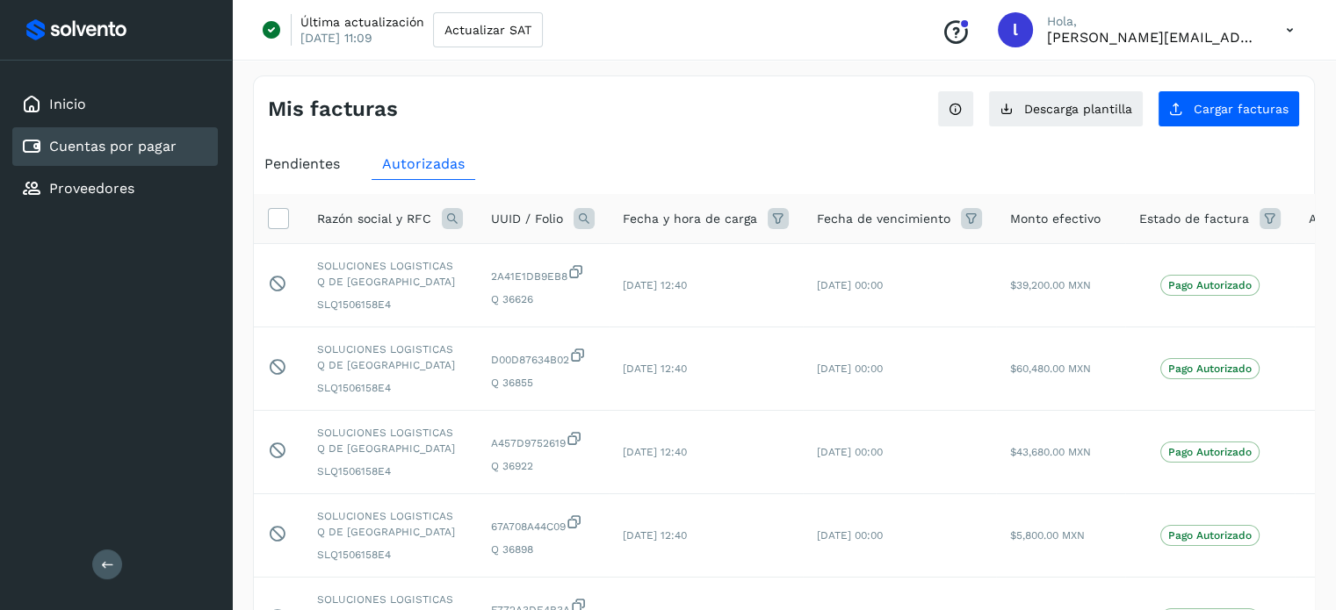
click at [323, 171] on span "Pendientes" at bounding box center [302, 163] width 76 height 17
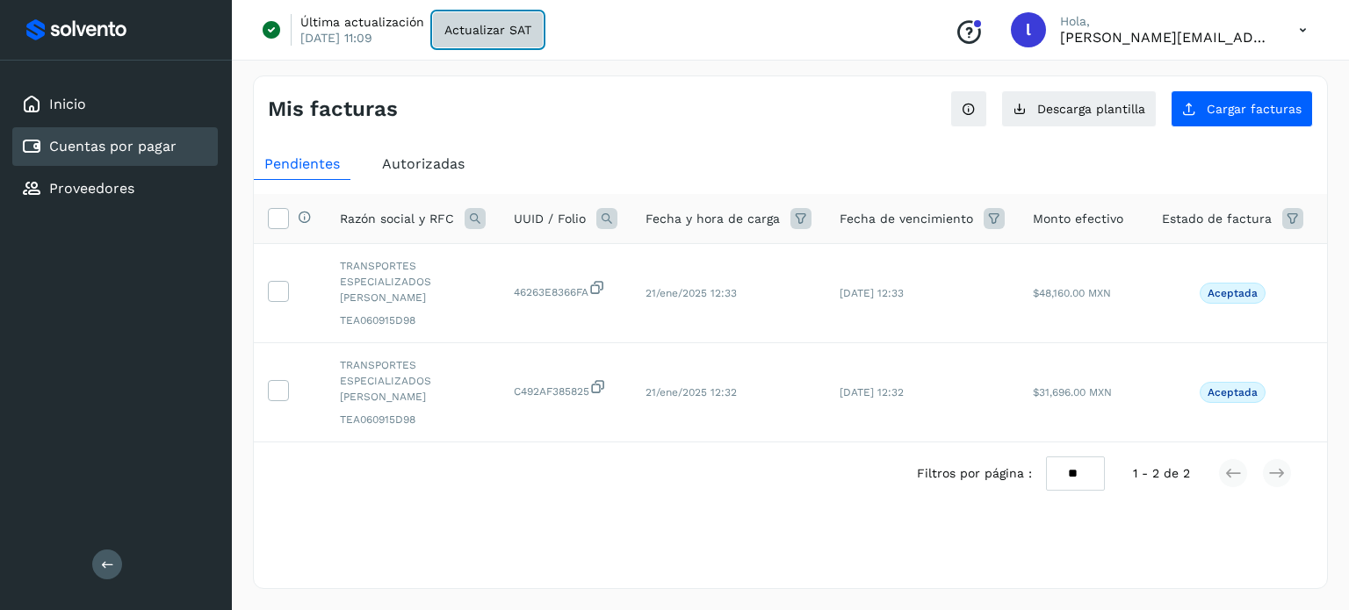
click at [473, 35] on span "Actualizar SAT" at bounding box center [487, 30] width 87 height 12
